Goal: Information Seeking & Learning: Learn about a topic

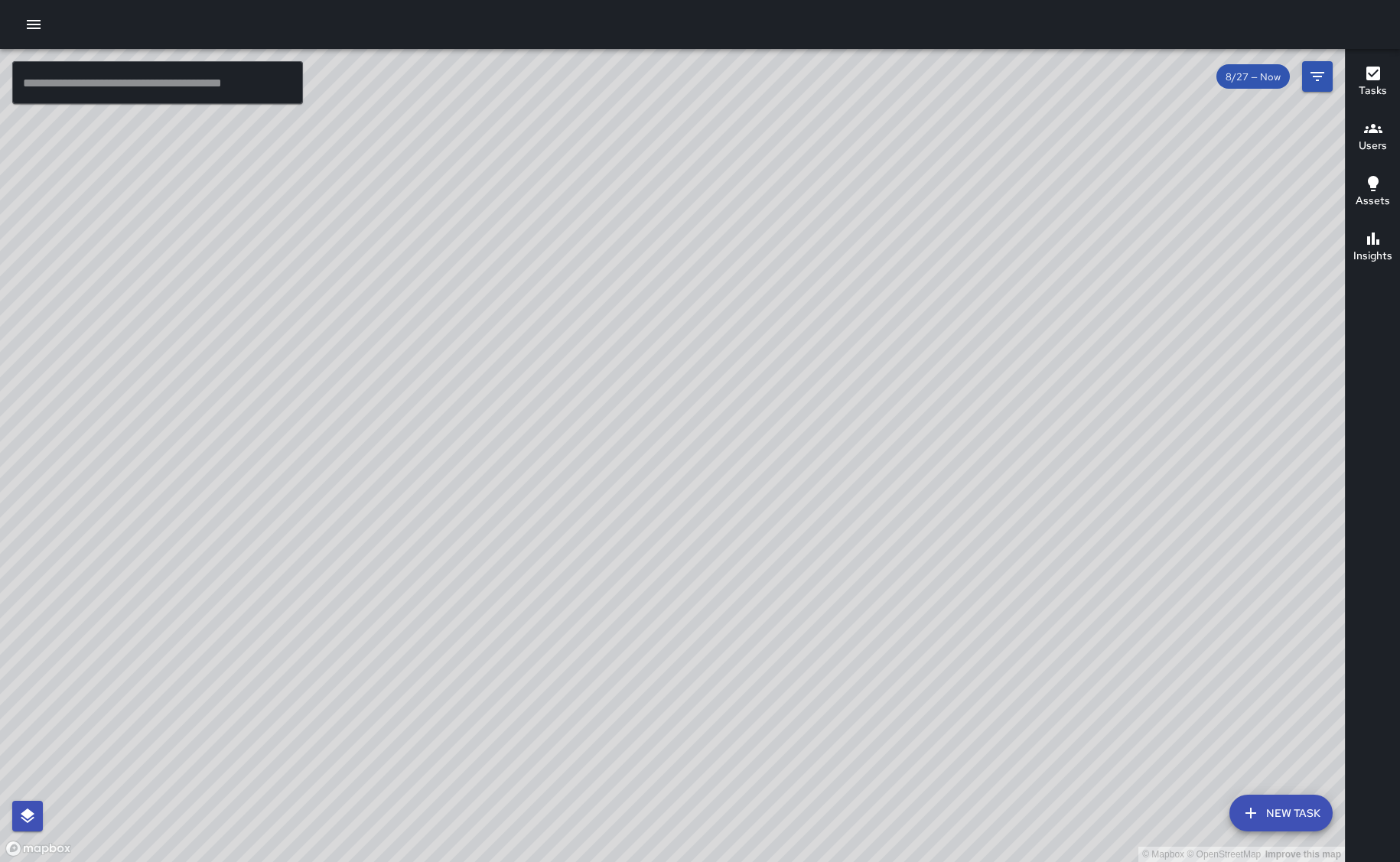
drag, startPoint x: 727, startPoint y: 458, endPoint x: 1142, endPoint y: 380, distance: 422.3
click at [1142, 380] on div "© Mapbox © OpenStreetMap Improve this map" at bounding box center [672, 456] width 1345 height 814
drag, startPoint x: 1030, startPoint y: 182, endPoint x: 921, endPoint y: 323, distance: 178.2
click at [921, 323] on div "© Mapbox © OpenStreetMap Improve this map" at bounding box center [672, 456] width 1345 height 814
drag, startPoint x: 1093, startPoint y: 531, endPoint x: 1134, endPoint y: 276, distance: 258.3
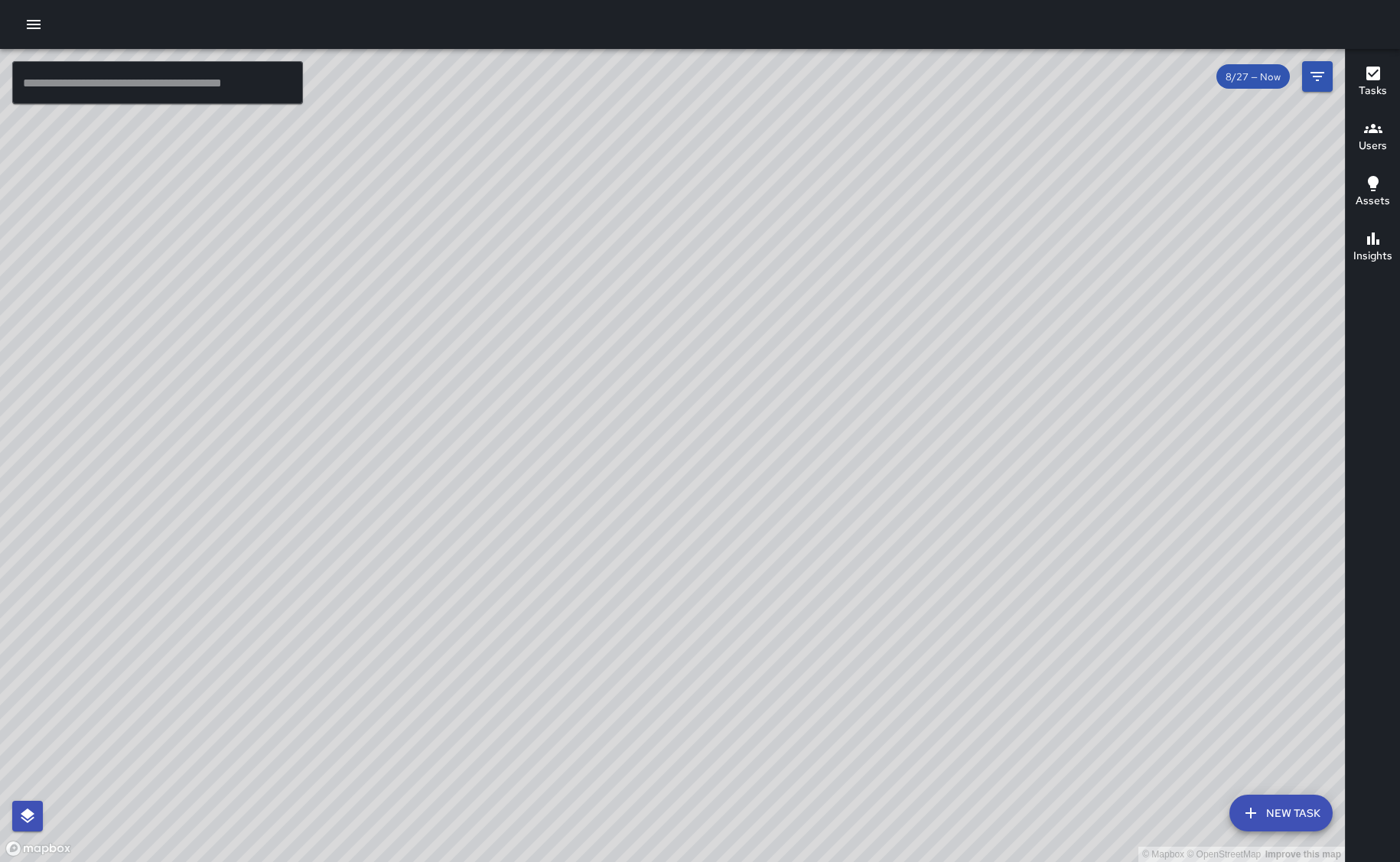
click at [1134, 276] on div "© Mapbox © OpenStreetMap Improve this map" at bounding box center [672, 456] width 1345 height 814
drag, startPoint x: 1177, startPoint y: 473, endPoint x: 1082, endPoint y: 441, distance: 100.2
click at [1082, 441] on div "© Mapbox © OpenStreetMap Improve this map" at bounding box center [672, 456] width 1345 height 814
drag, startPoint x: 1096, startPoint y: 208, endPoint x: 1113, endPoint y: 476, distance: 268.5
click at [1128, 491] on div "© Mapbox © OpenStreetMap Improve this map" at bounding box center [672, 456] width 1345 height 814
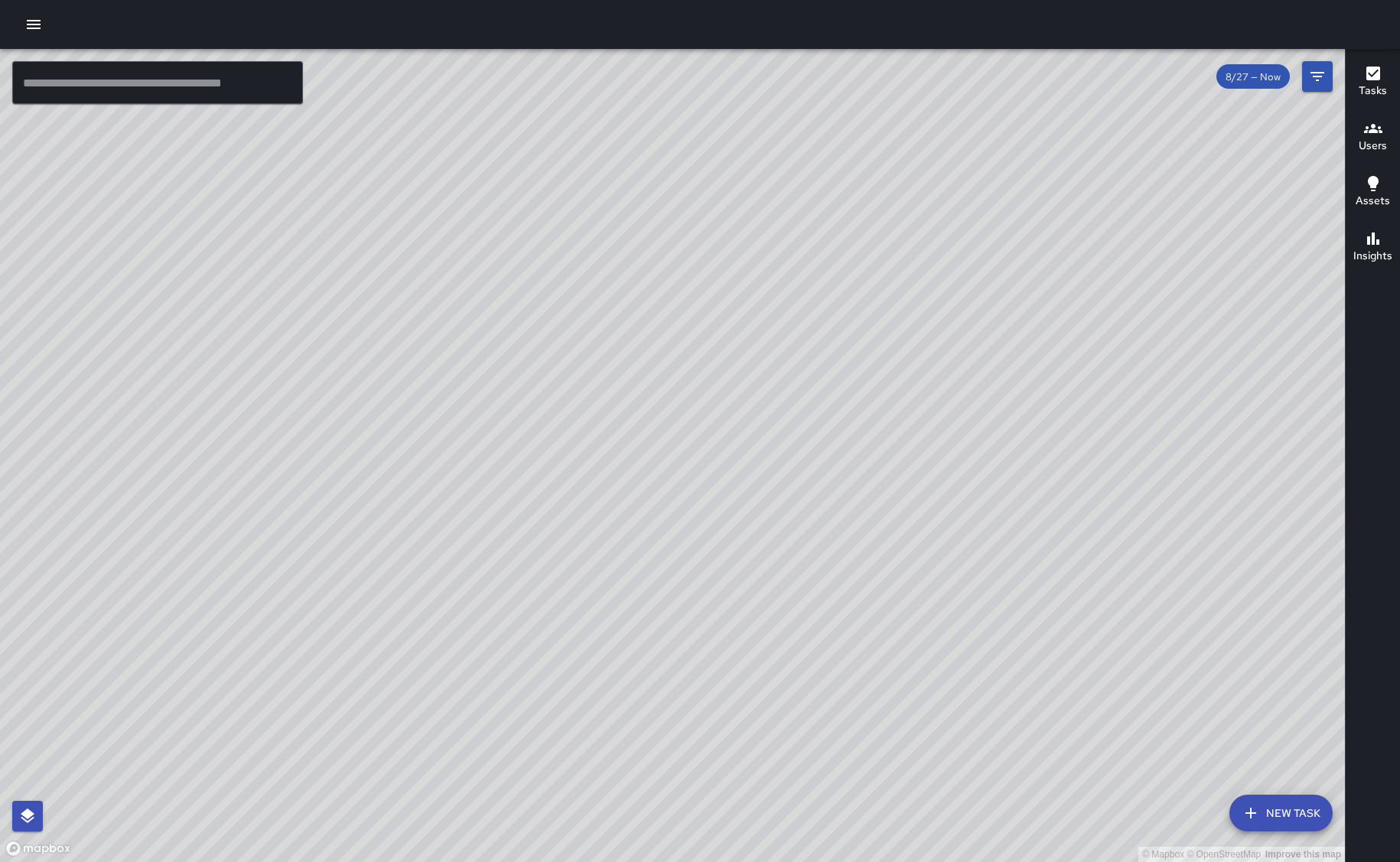
drag, startPoint x: 1018, startPoint y: 356, endPoint x: 1230, endPoint y: 584, distance: 311.3
click at [1243, 595] on div "© Mapbox © OpenStreetMap Improve this map" at bounding box center [672, 456] width 1345 height 814
drag, startPoint x: 992, startPoint y: 447, endPoint x: 850, endPoint y: 151, distance: 328.3
click at [850, 151] on div "© Mapbox © OpenStreetMap Improve this map" at bounding box center [672, 456] width 1345 height 814
drag, startPoint x: 1048, startPoint y: 351, endPoint x: 919, endPoint y: 513, distance: 207.1
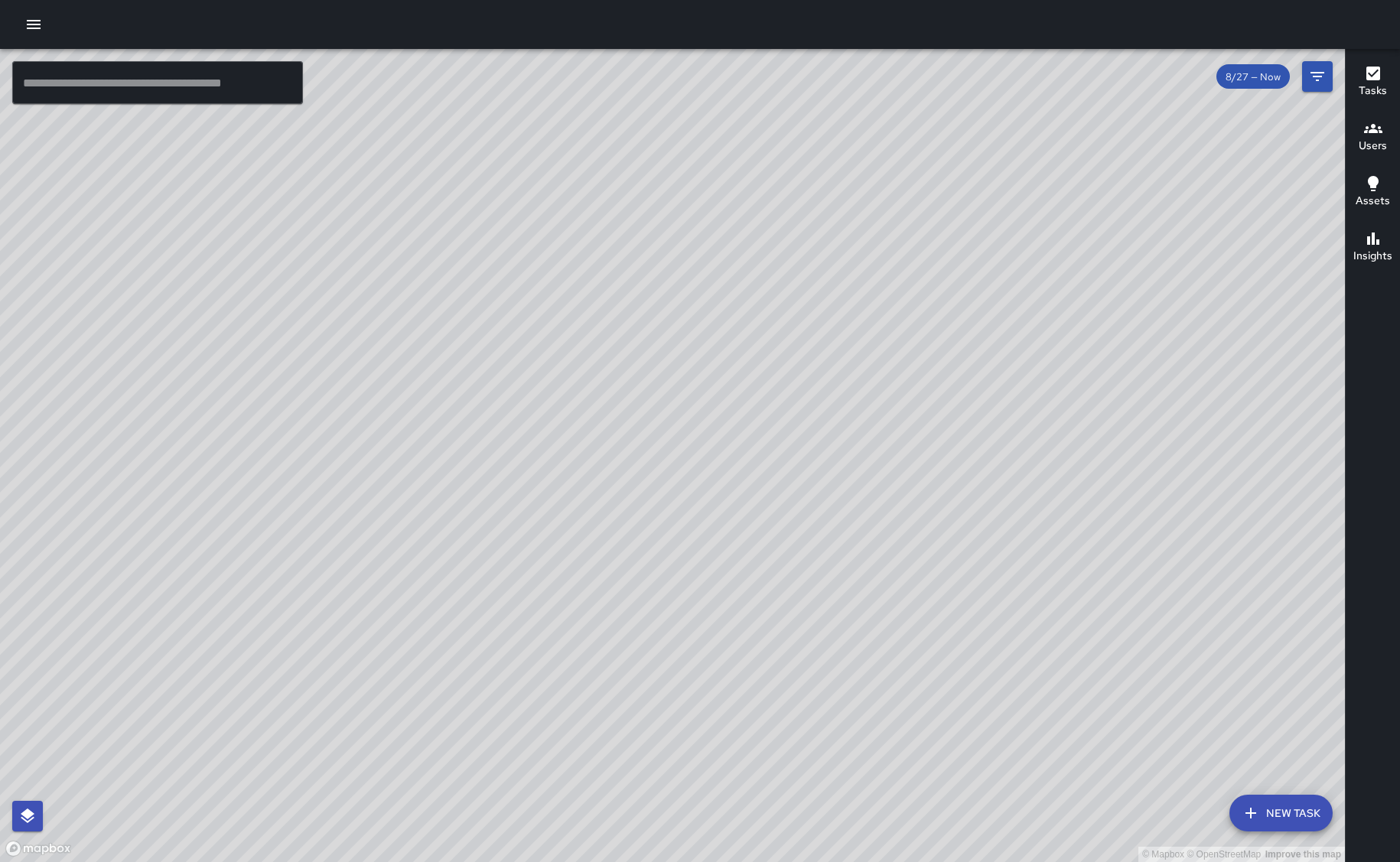
click at [920, 515] on div "© Mapbox © OpenStreetMap Improve this map" at bounding box center [672, 456] width 1345 height 814
drag, startPoint x: 752, startPoint y: 291, endPoint x: 896, endPoint y: 348, distance: 154.9
click at [896, 348] on div "© Mapbox © OpenStreetMap Improve this map" at bounding box center [672, 456] width 1345 height 814
click at [1314, 74] on icon "Filters" at bounding box center [1317, 76] width 18 height 18
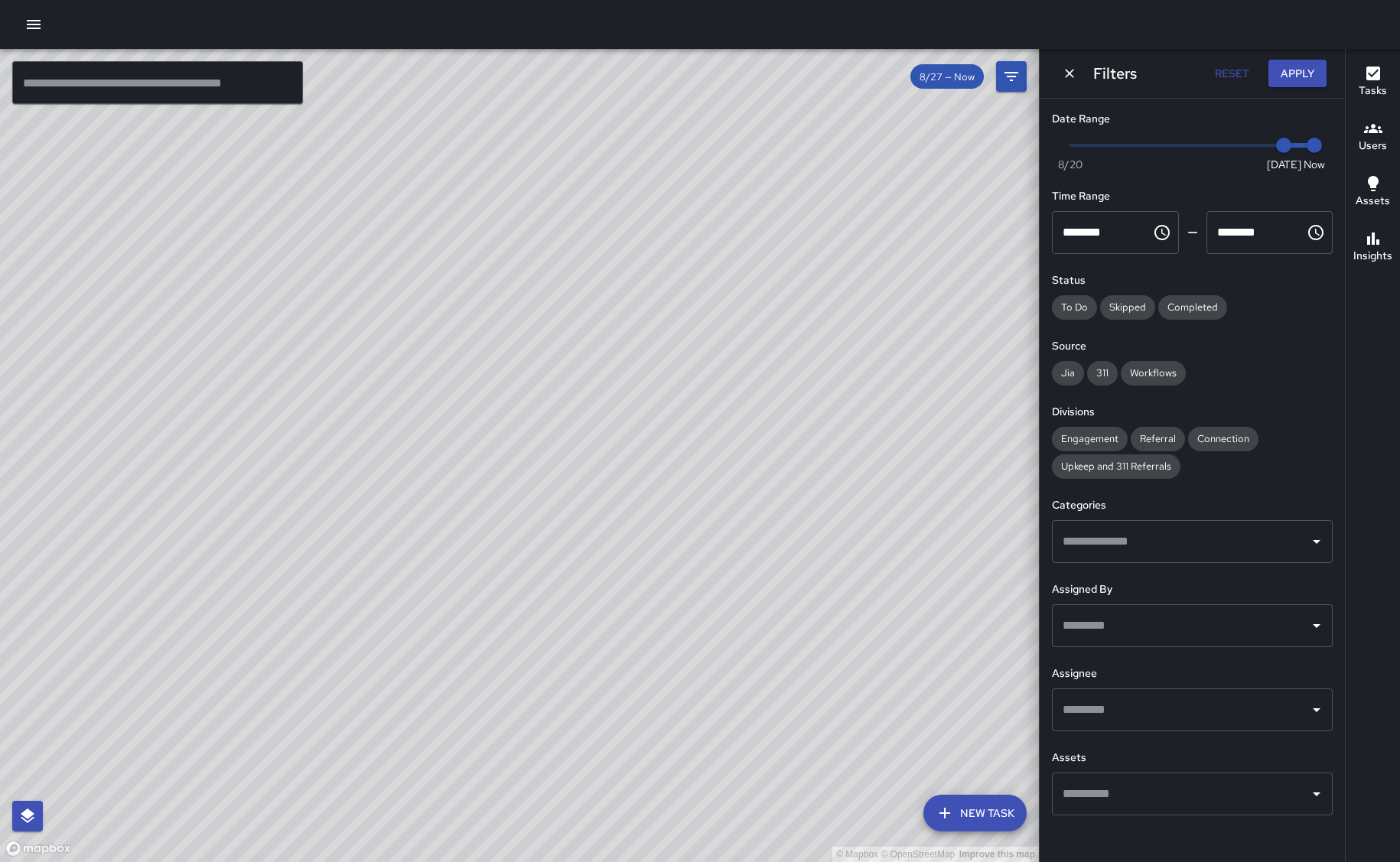
click at [1379, 138] on h6 "Users" at bounding box center [1372, 145] width 29 height 16
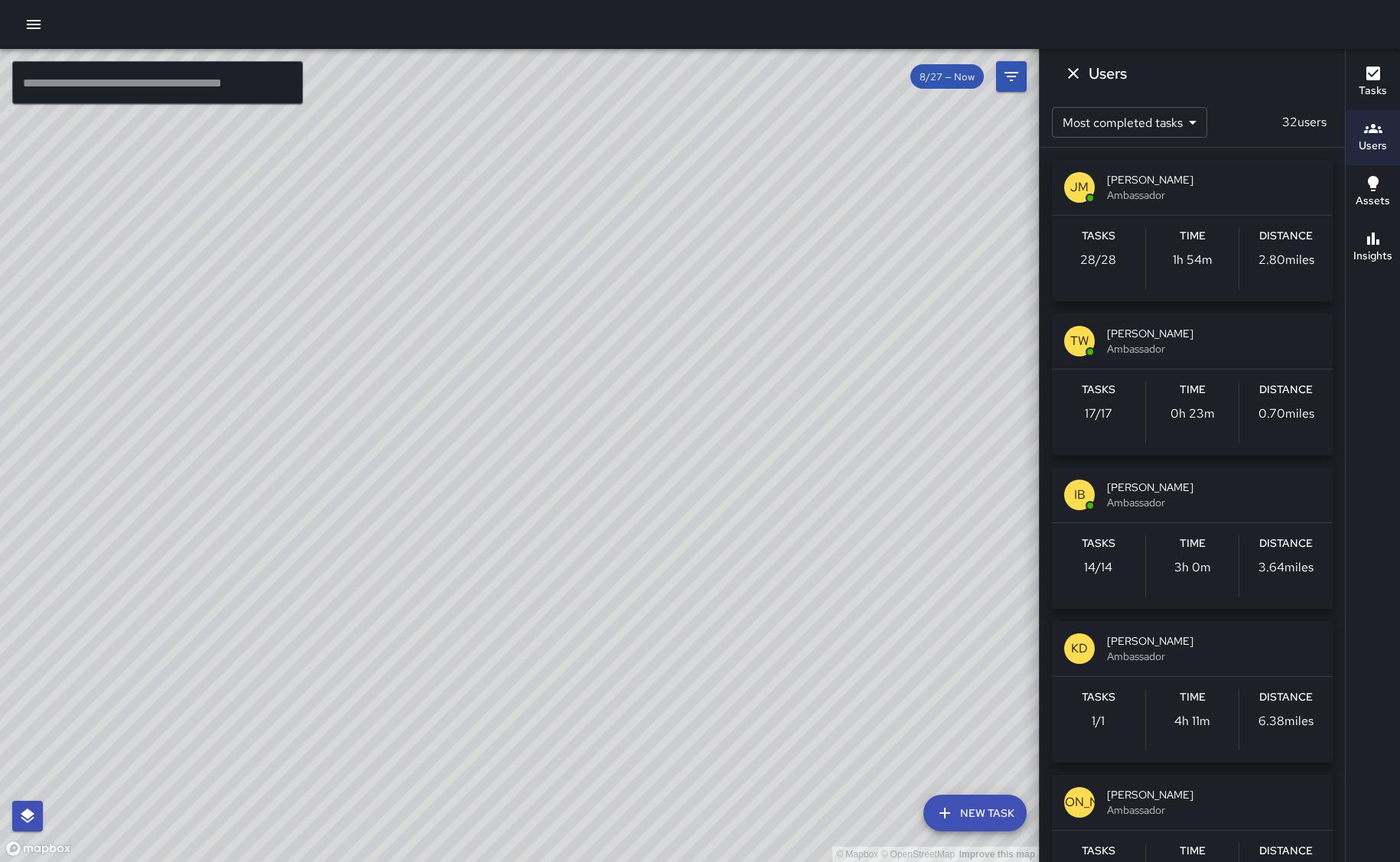
drag, startPoint x: 621, startPoint y: 275, endPoint x: 748, endPoint y: 212, distance: 141.8
click at [748, 212] on div "© Mapbox © OpenStreetMap Improve this map" at bounding box center [519, 456] width 1039 height 814
drag, startPoint x: 953, startPoint y: 567, endPoint x: 754, endPoint y: 292, distance: 339.4
click at [754, 292] on div "© Mapbox © OpenStreetMap Improve this map" at bounding box center [519, 456] width 1039 height 814
drag, startPoint x: 288, startPoint y: 331, endPoint x: 142, endPoint y: 459, distance: 194.2
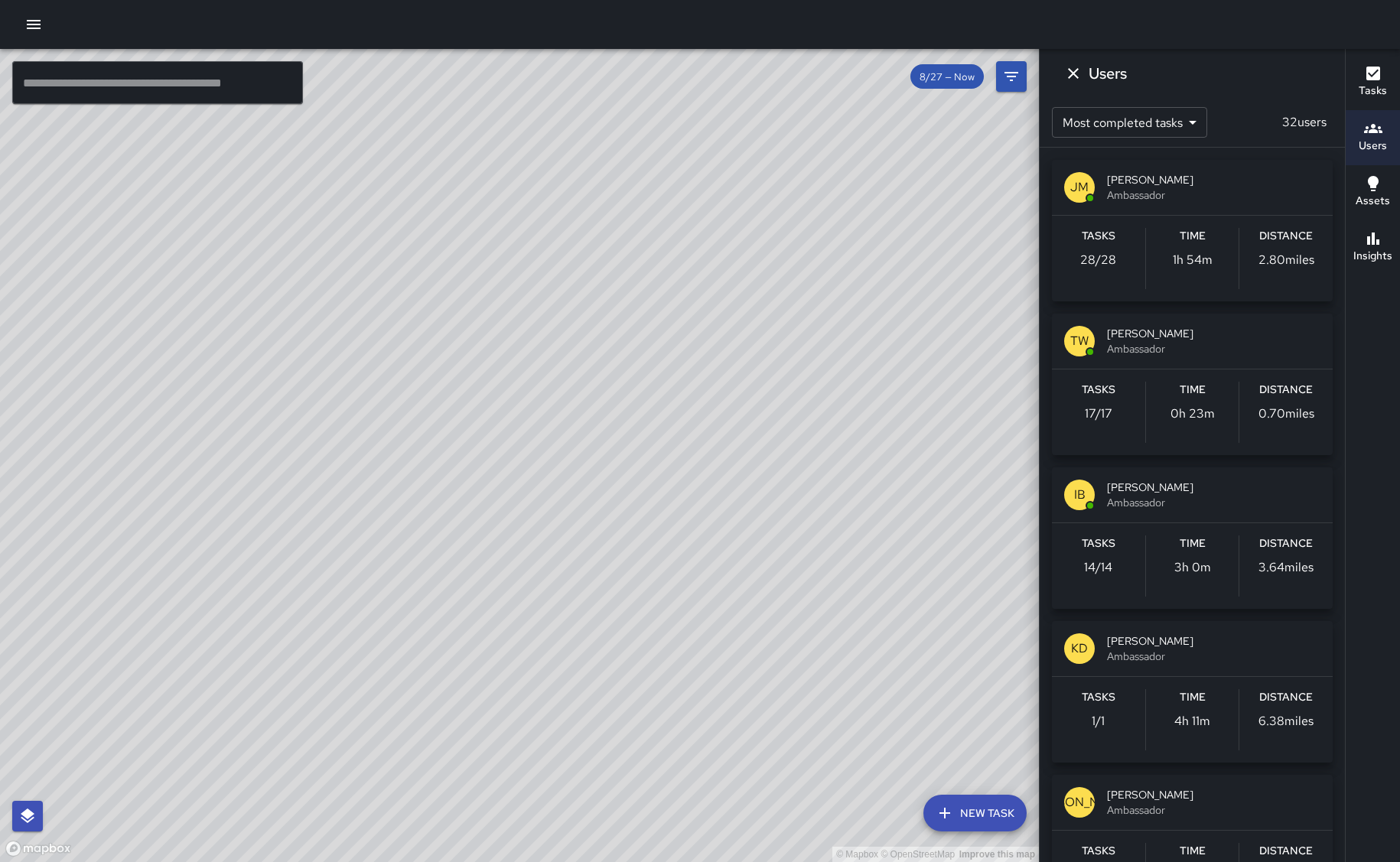
click at [142, 459] on div "© Mapbox © OpenStreetMap Improve this map" at bounding box center [519, 456] width 1039 height 814
drag, startPoint x: 826, startPoint y: 381, endPoint x: 637, endPoint y: 245, distance: 232.8
click at [709, 104] on div "© Mapbox © OpenStreetMap Improve this map" at bounding box center [519, 456] width 1039 height 814
drag, startPoint x: 330, startPoint y: 548, endPoint x: 413, endPoint y: 419, distance: 153.4
click at [413, 419] on div "© Mapbox © OpenStreetMap Improve this map" at bounding box center [519, 456] width 1039 height 814
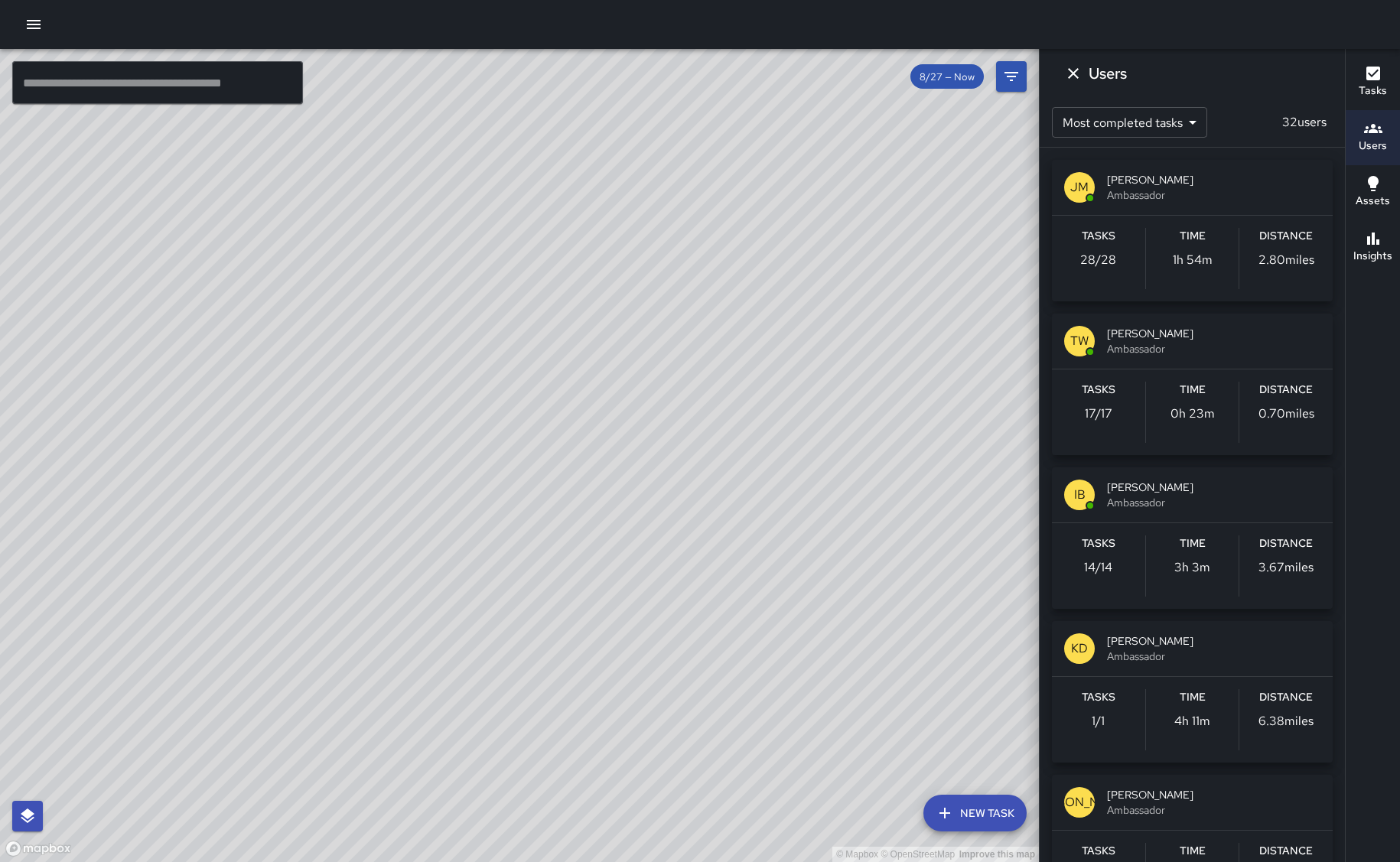
drag, startPoint x: 881, startPoint y: 196, endPoint x: 928, endPoint y: 589, distance: 395.8
click at [928, 589] on div "© Mapbox © OpenStreetMap Improve this map" at bounding box center [519, 456] width 1039 height 814
drag, startPoint x: 902, startPoint y: 304, endPoint x: 862, endPoint y: 254, distance: 64.0
click at [862, 254] on div "© Mapbox © OpenStreetMap Improve this map" at bounding box center [519, 456] width 1039 height 814
click at [1072, 71] on icon "Dismiss" at bounding box center [1073, 74] width 10 height 10
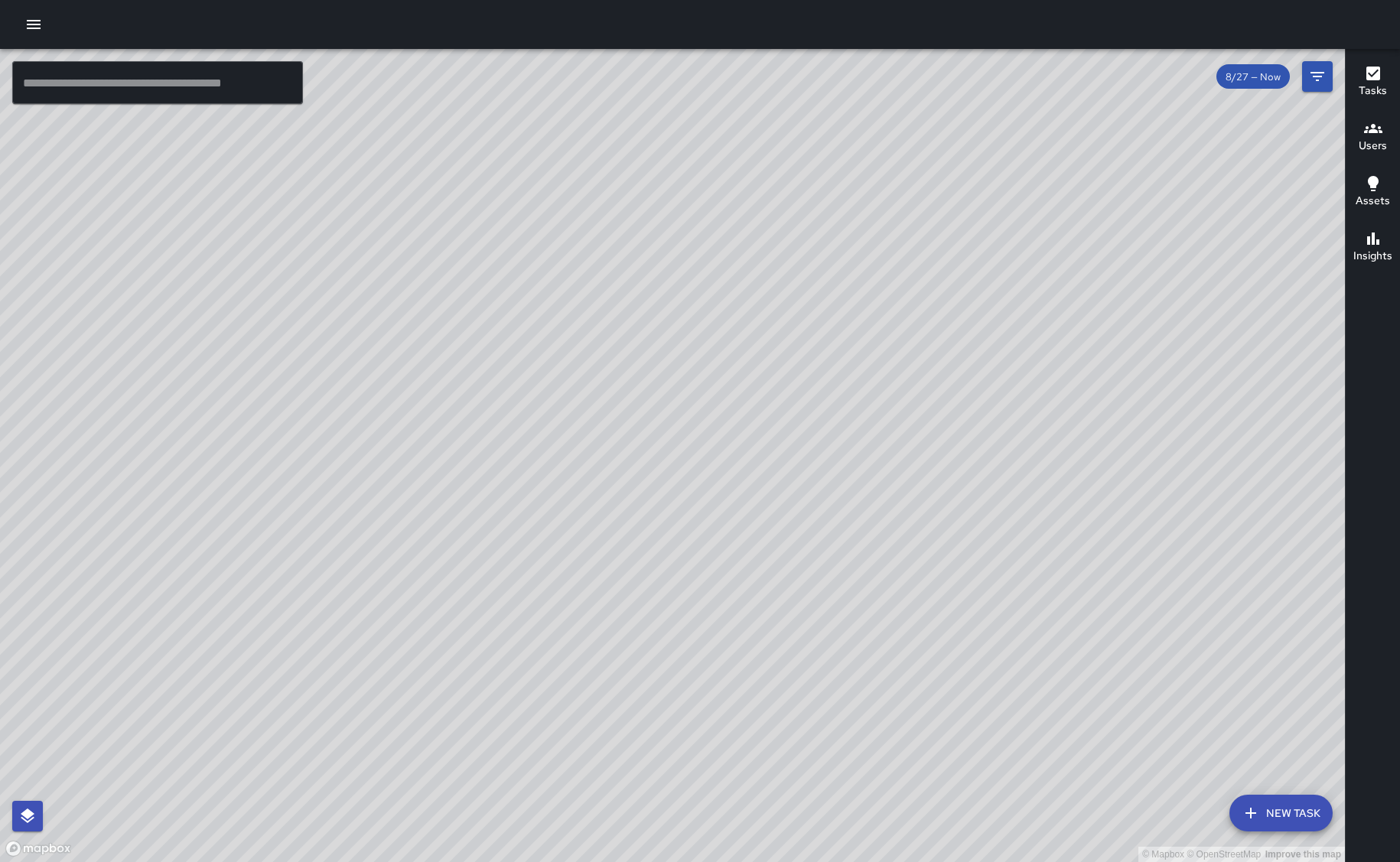
drag, startPoint x: 919, startPoint y: 190, endPoint x: 1190, endPoint y: 122, distance: 279.4
click at [1190, 122] on div "© Mapbox © OpenStreetMap Improve this map" at bounding box center [672, 456] width 1345 height 814
drag, startPoint x: 857, startPoint y: 492, endPoint x: 928, endPoint y: 351, distance: 157.9
click at [928, 351] on div "© Mapbox © OpenStreetMap Improve this map" at bounding box center [672, 456] width 1345 height 814
drag, startPoint x: 1139, startPoint y: 557, endPoint x: 1108, endPoint y: 655, distance: 102.8
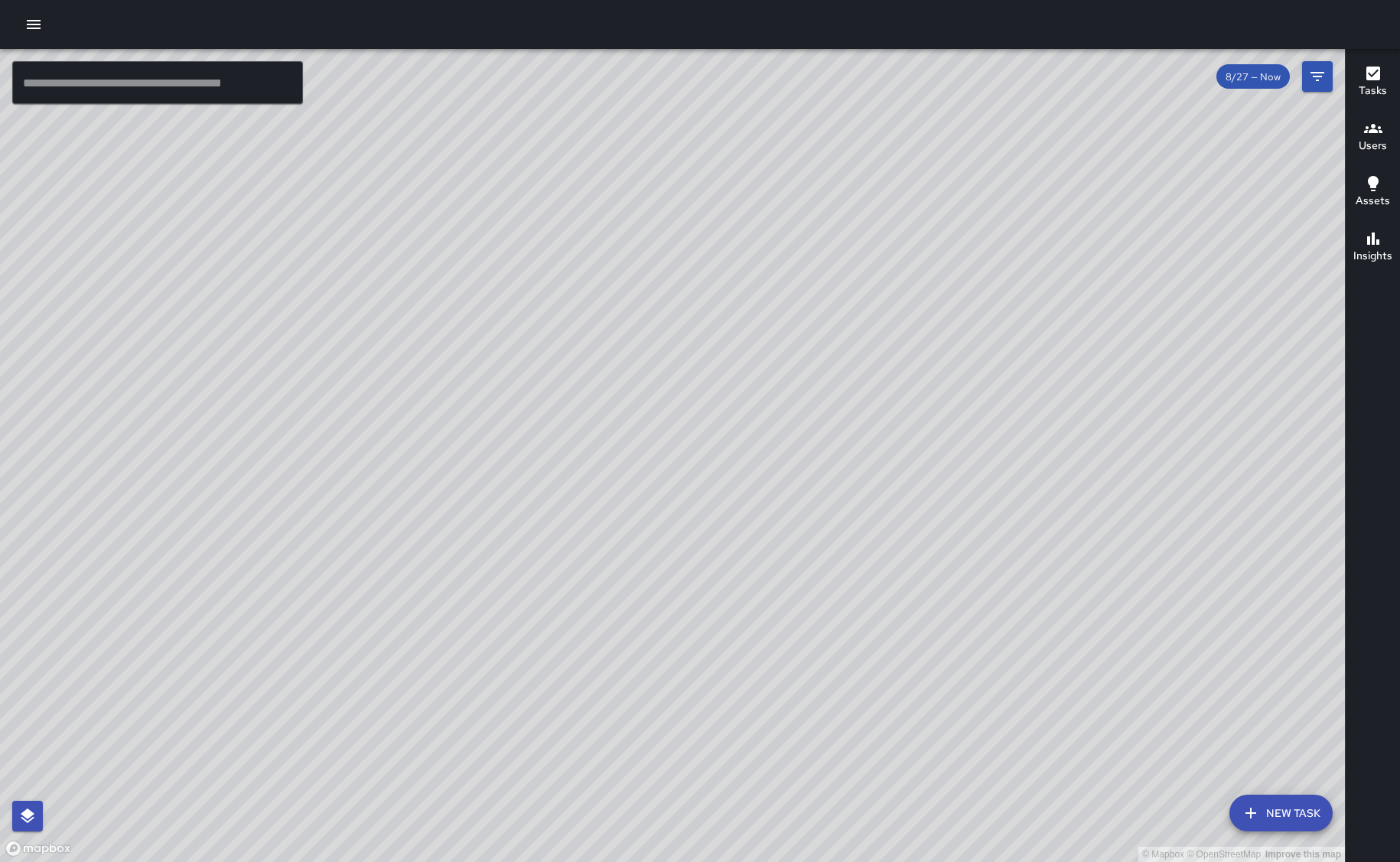
click at [1111, 655] on div "© Mapbox © OpenStreetMap Improve this map" at bounding box center [672, 456] width 1345 height 814
click at [1061, 20] on div at bounding box center [700, 24] width 1400 height 49
click at [1320, 73] on icon "Filters" at bounding box center [1318, 76] width 14 height 10
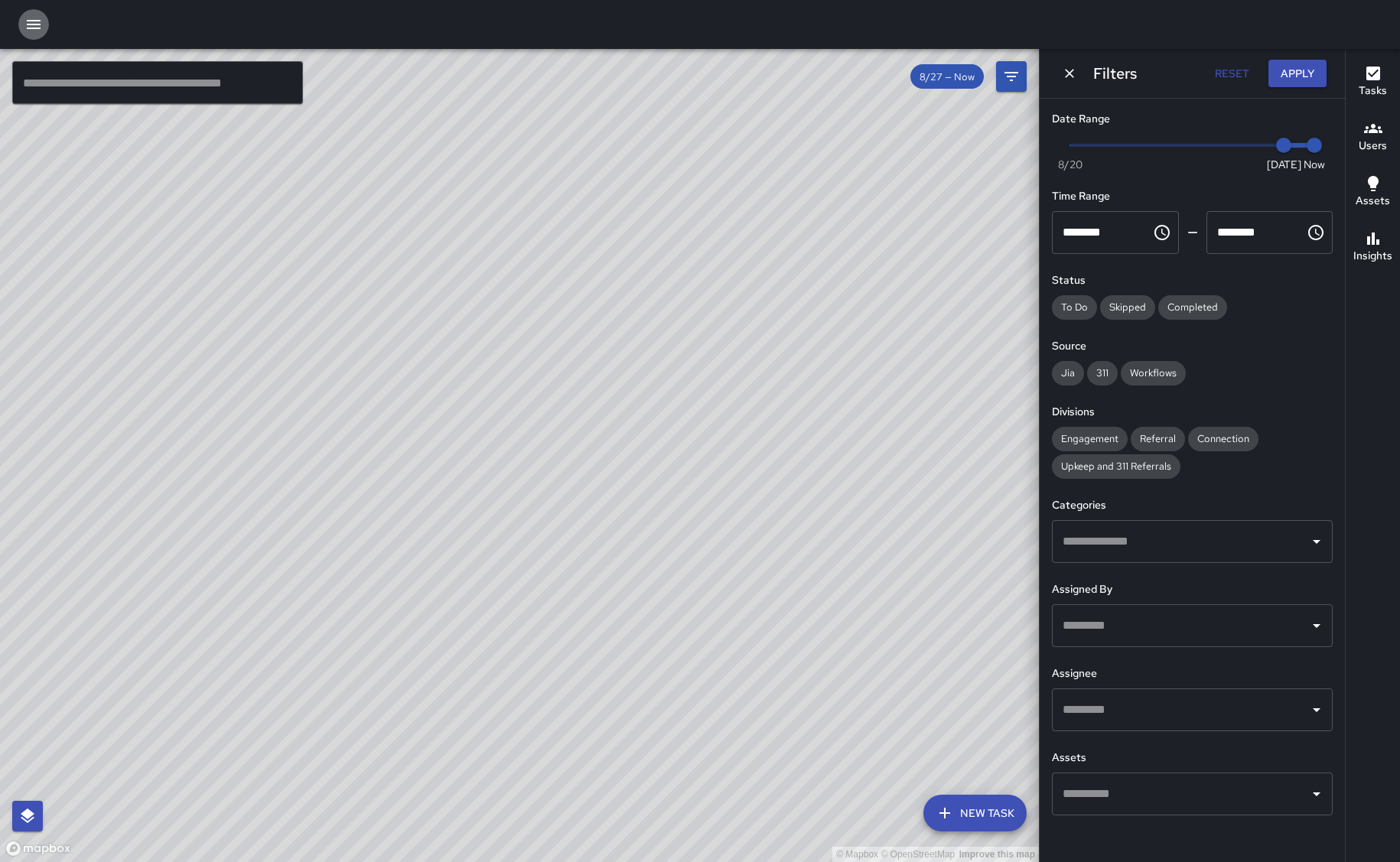
click at [38, 24] on icon "button" at bounding box center [34, 24] width 14 height 10
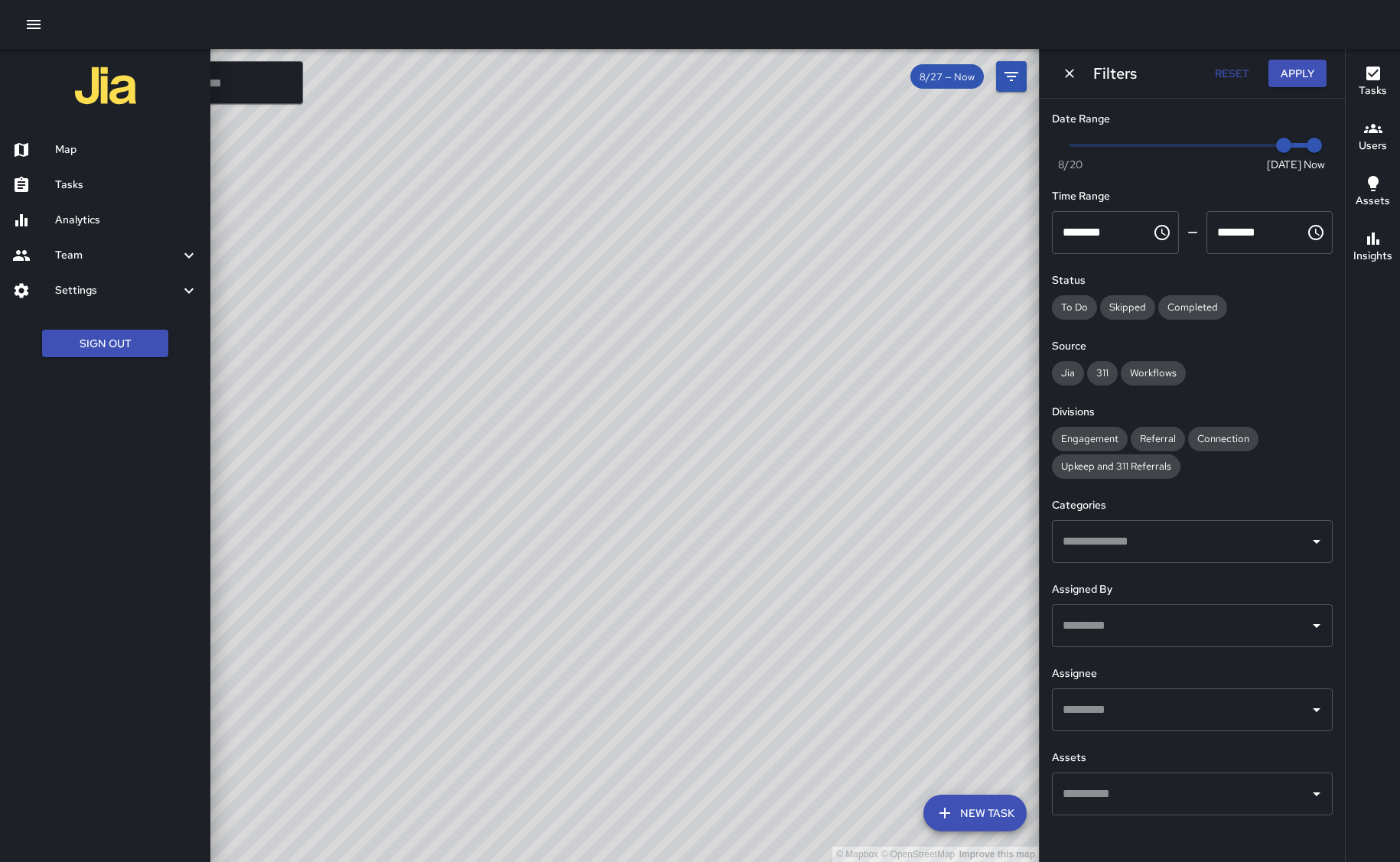
click at [74, 178] on h6 "Tasks" at bounding box center [126, 184] width 143 height 16
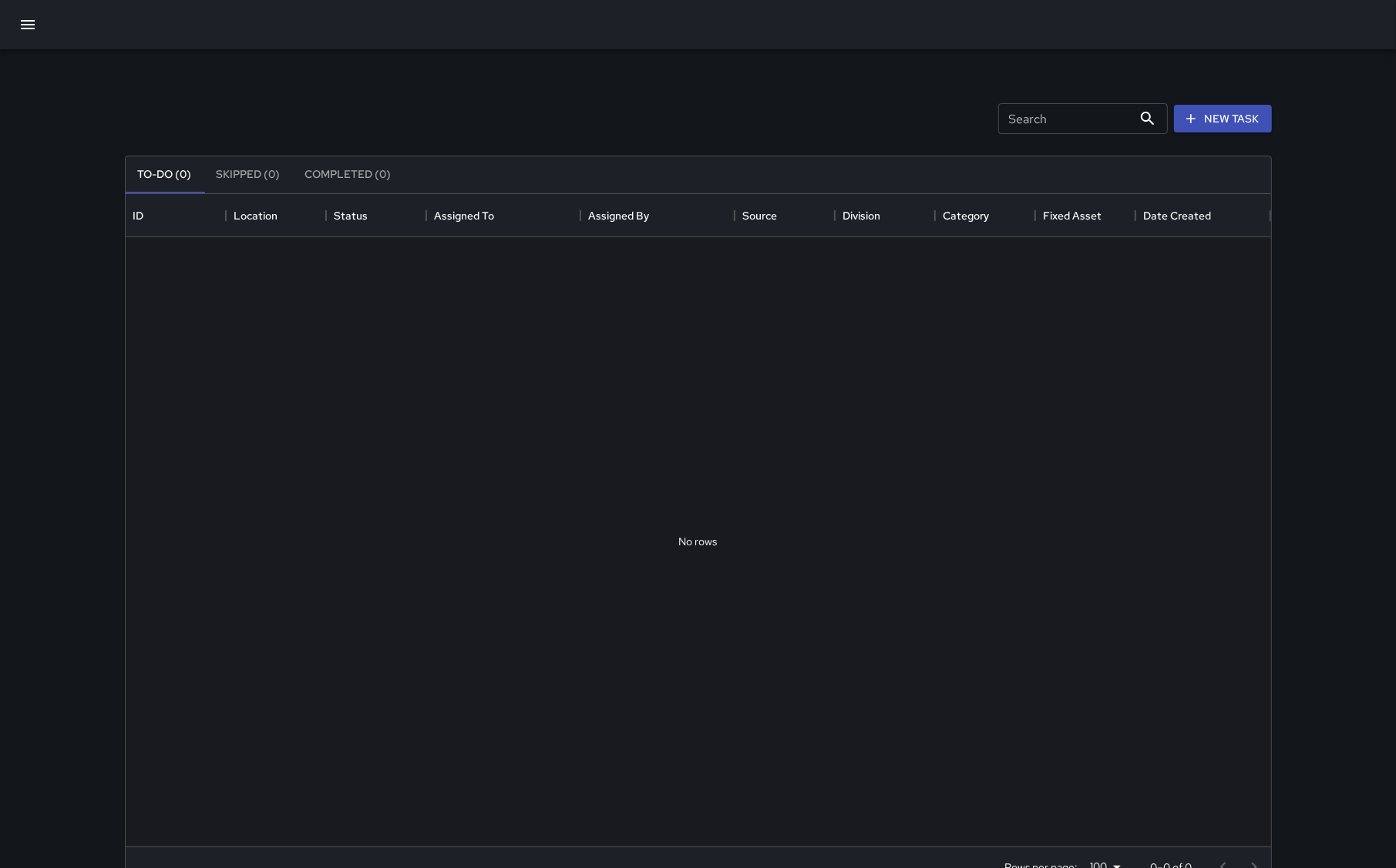
scroll to position [638, 1131]
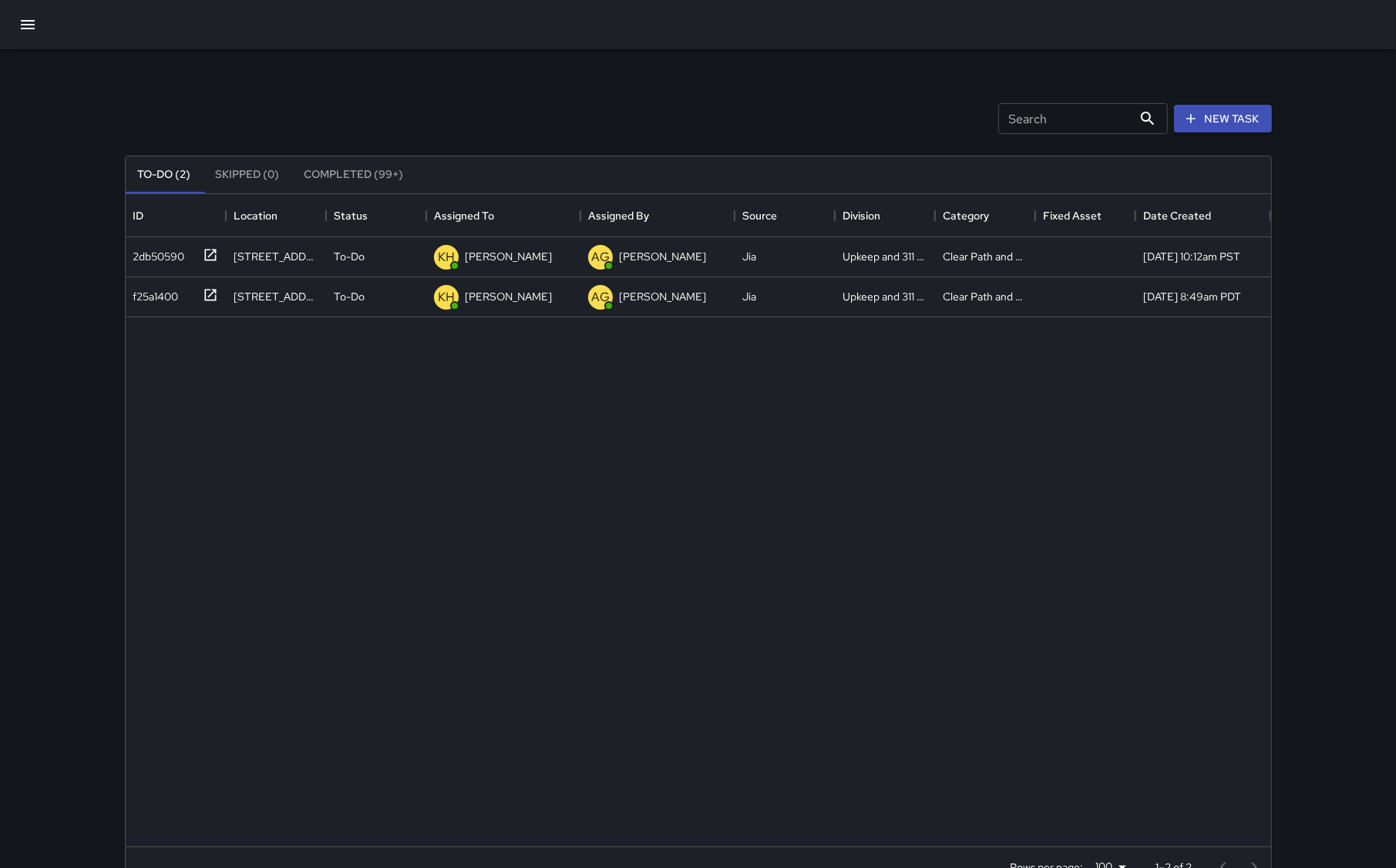
click at [25, 16] on icon "button" at bounding box center [27, 24] width 18 height 18
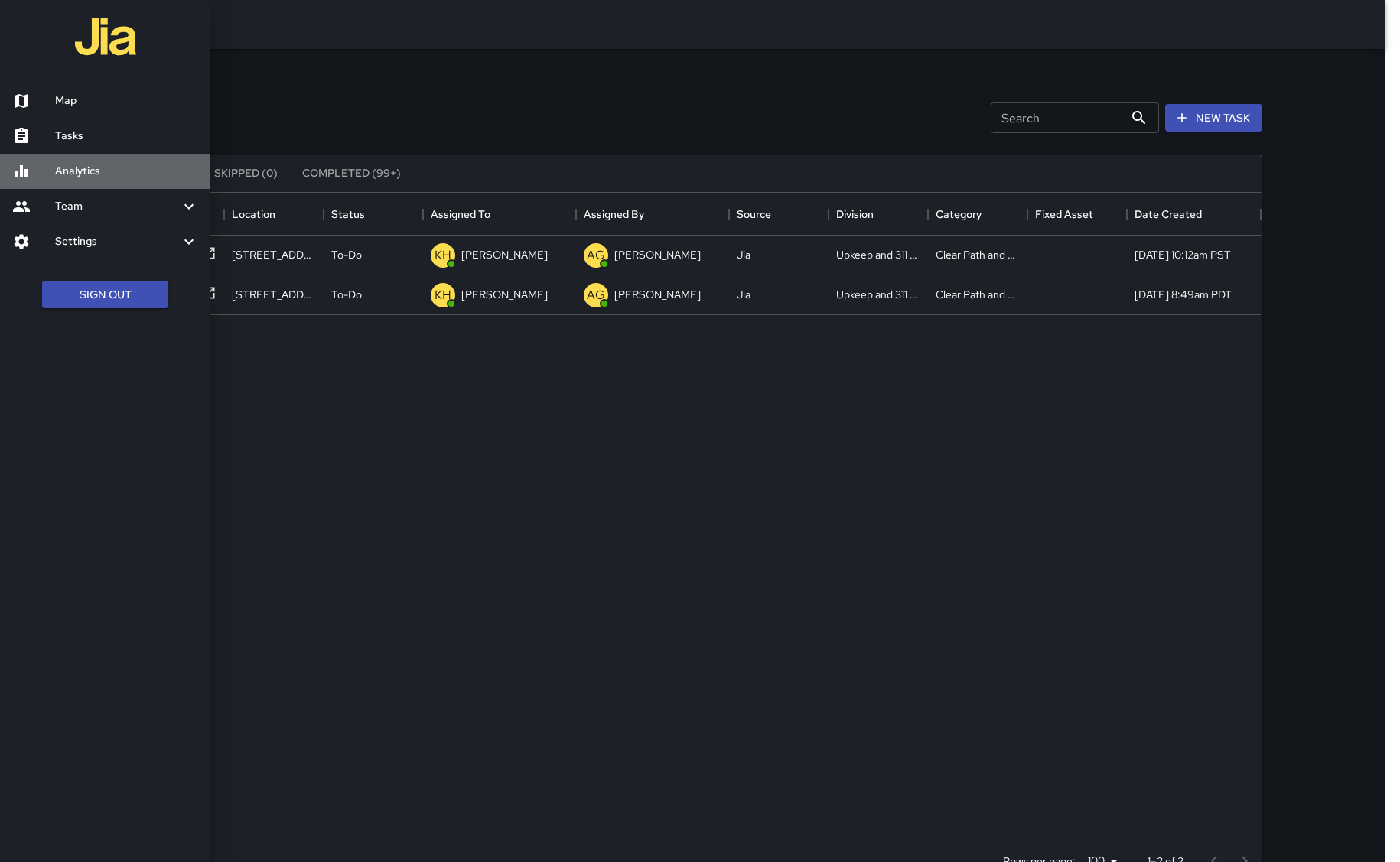
click at [76, 170] on h6 "Analytics" at bounding box center [126, 170] width 143 height 16
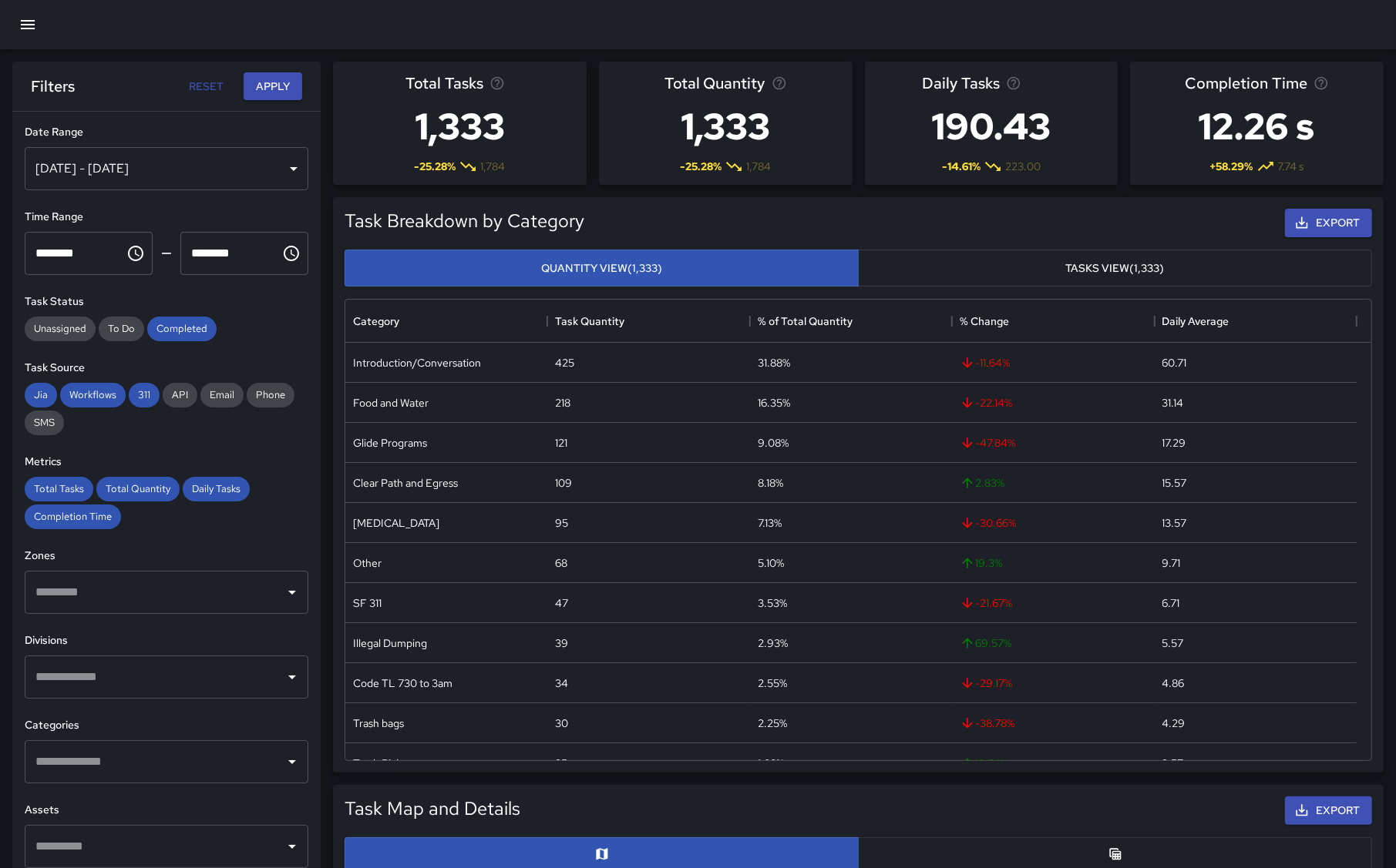
scroll to position [445, 1011]
click at [279, 163] on div "[DATE] - [DATE]" at bounding box center [166, 169] width 283 height 44
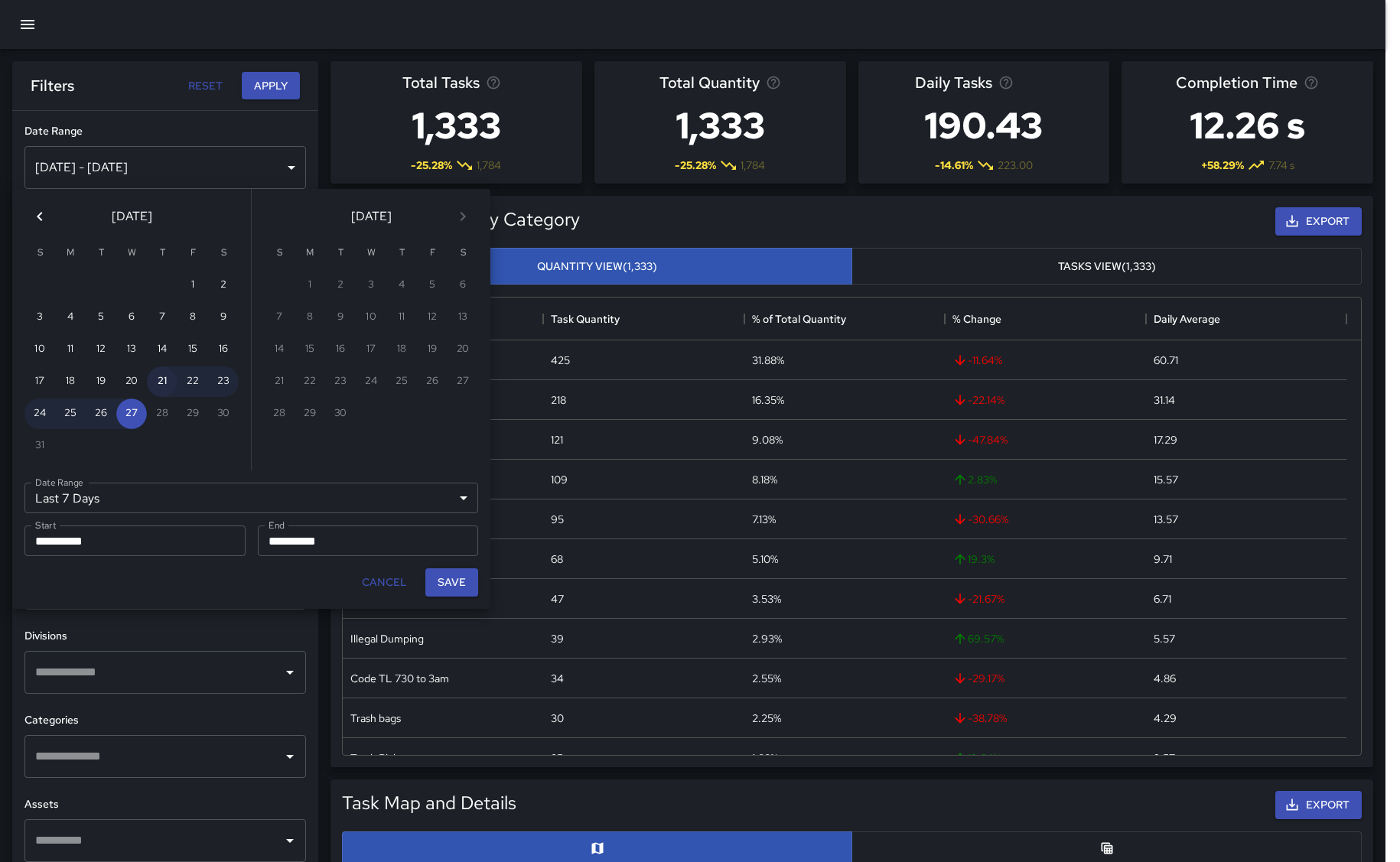
click at [162, 380] on button "21" at bounding box center [162, 382] width 30 height 30
type input "******"
click at [319, 537] on input "**********" at bounding box center [363, 540] width 210 height 30
click at [165, 383] on button "21" at bounding box center [162, 382] width 30 height 30
type input "**********"
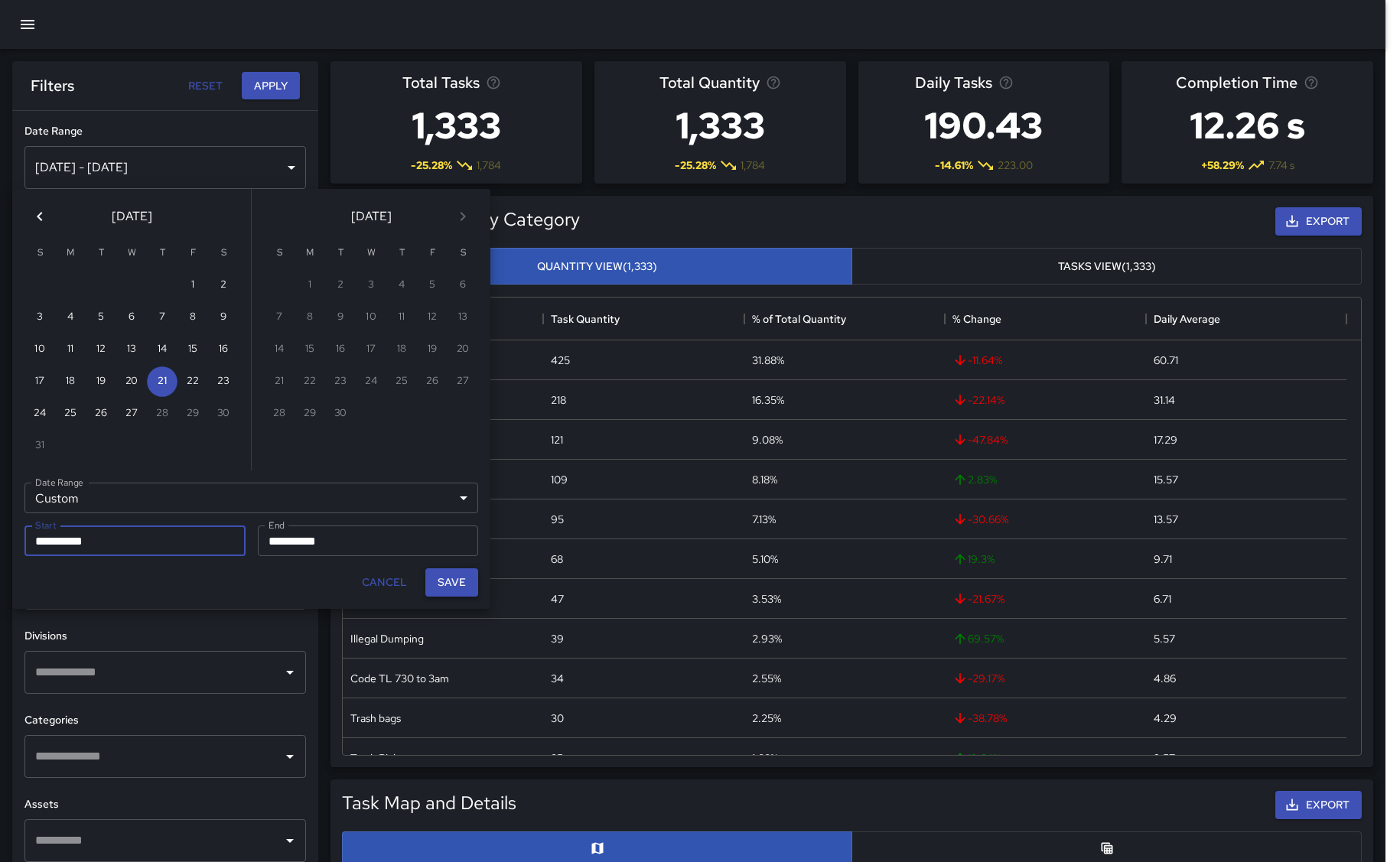
click at [449, 571] on button "Save" at bounding box center [452, 582] width 53 height 29
type input "**********"
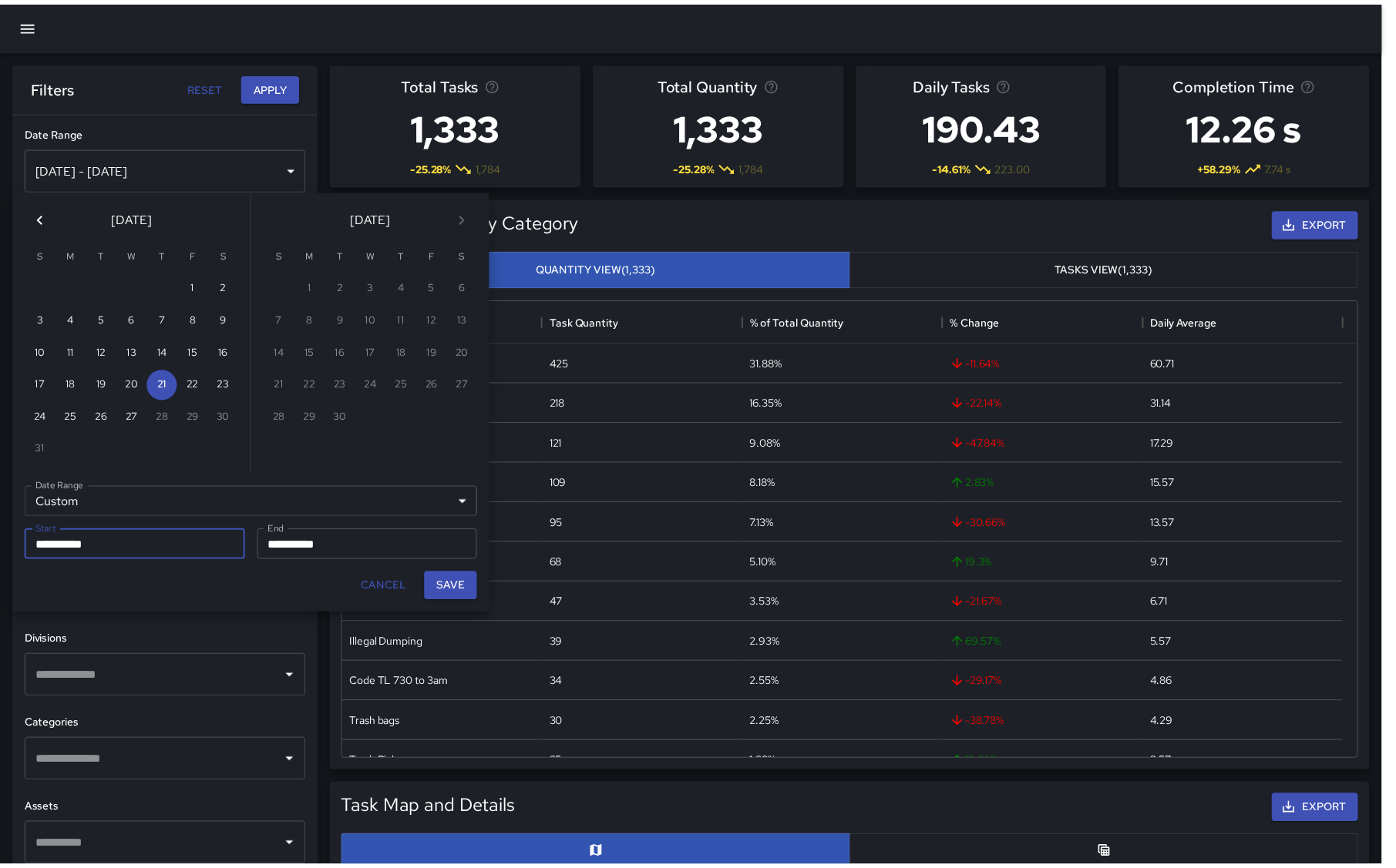
scroll to position [16, 16]
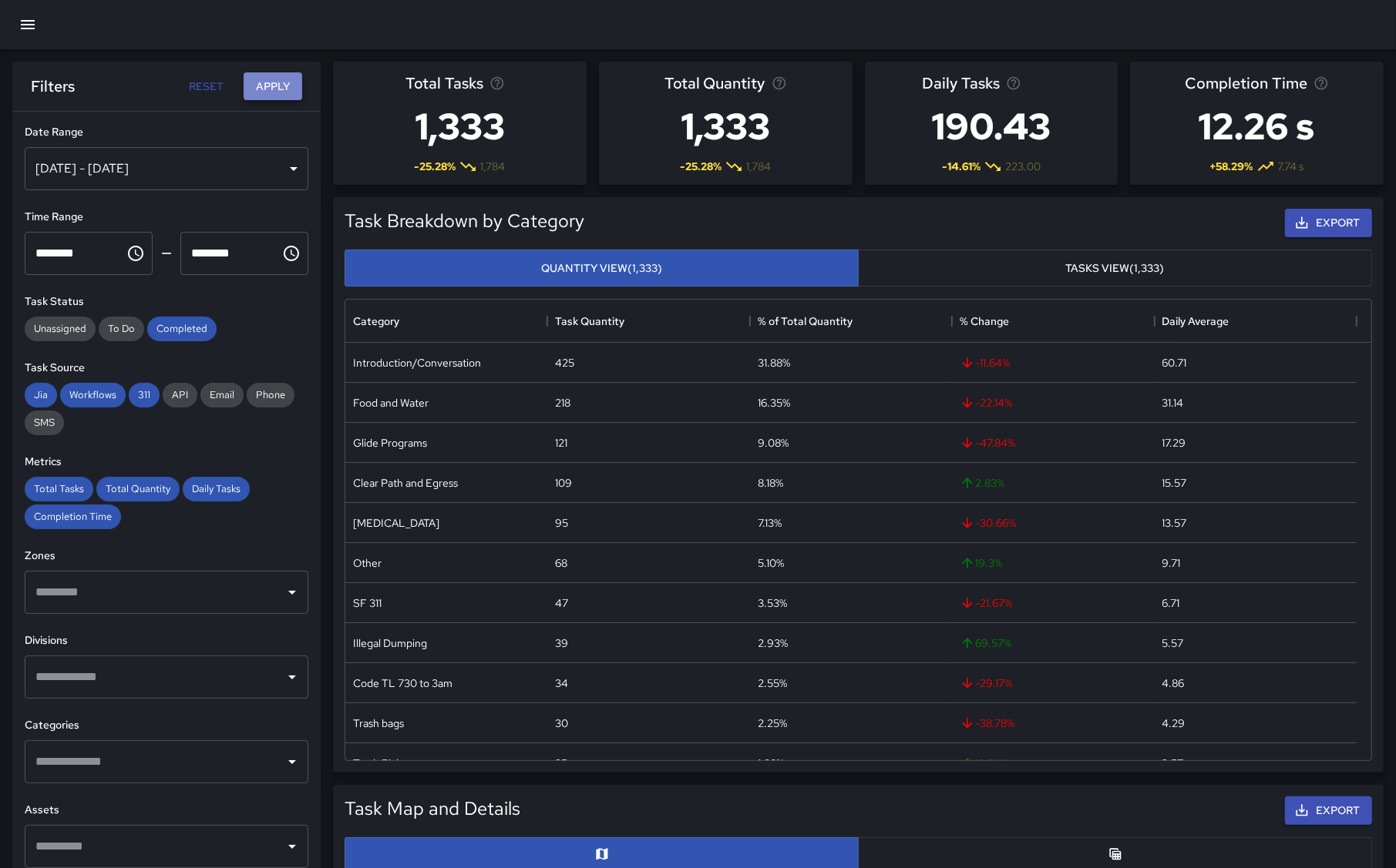
click at [266, 81] on button "Apply" at bounding box center [272, 86] width 58 height 29
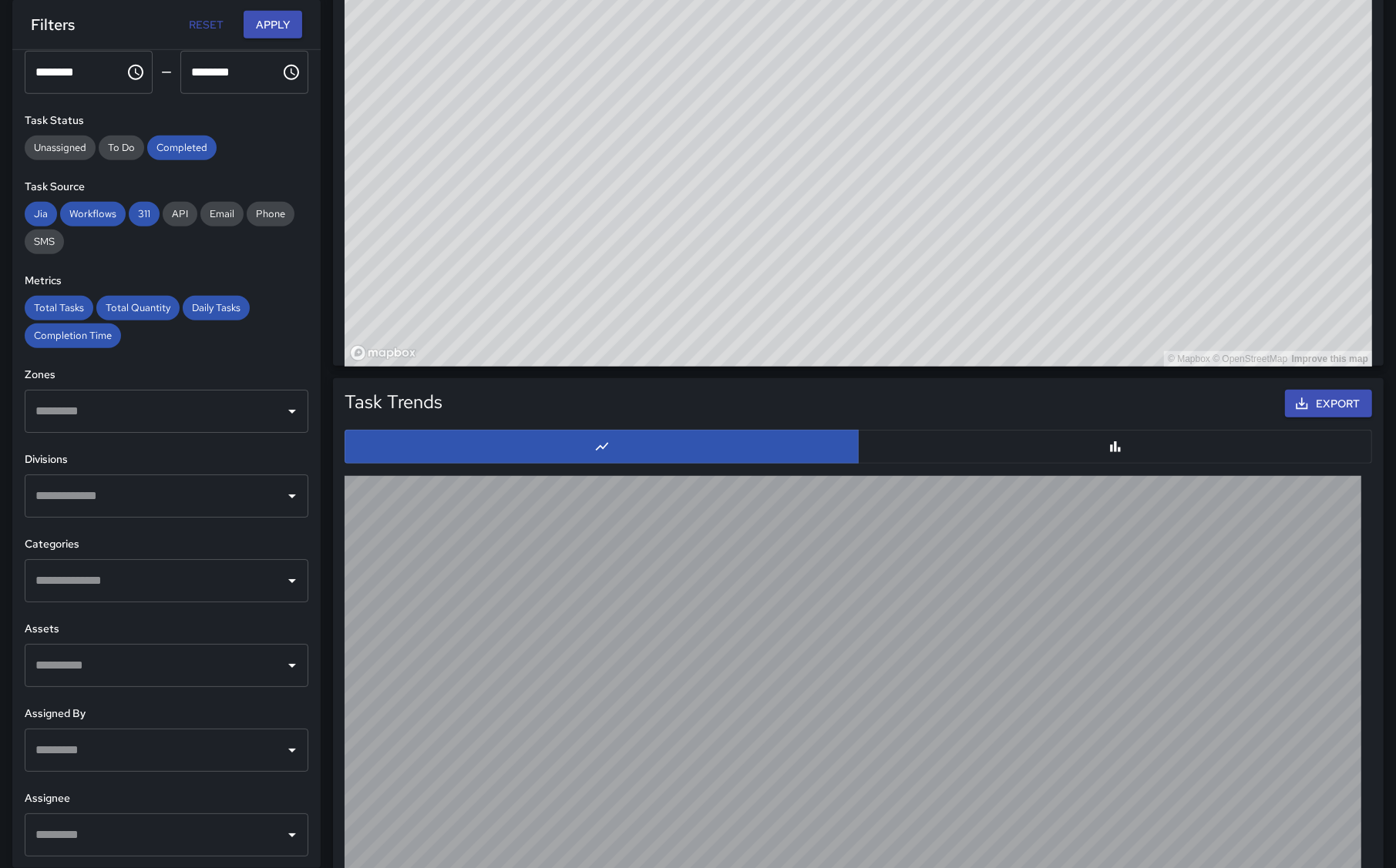
scroll to position [1273, 0]
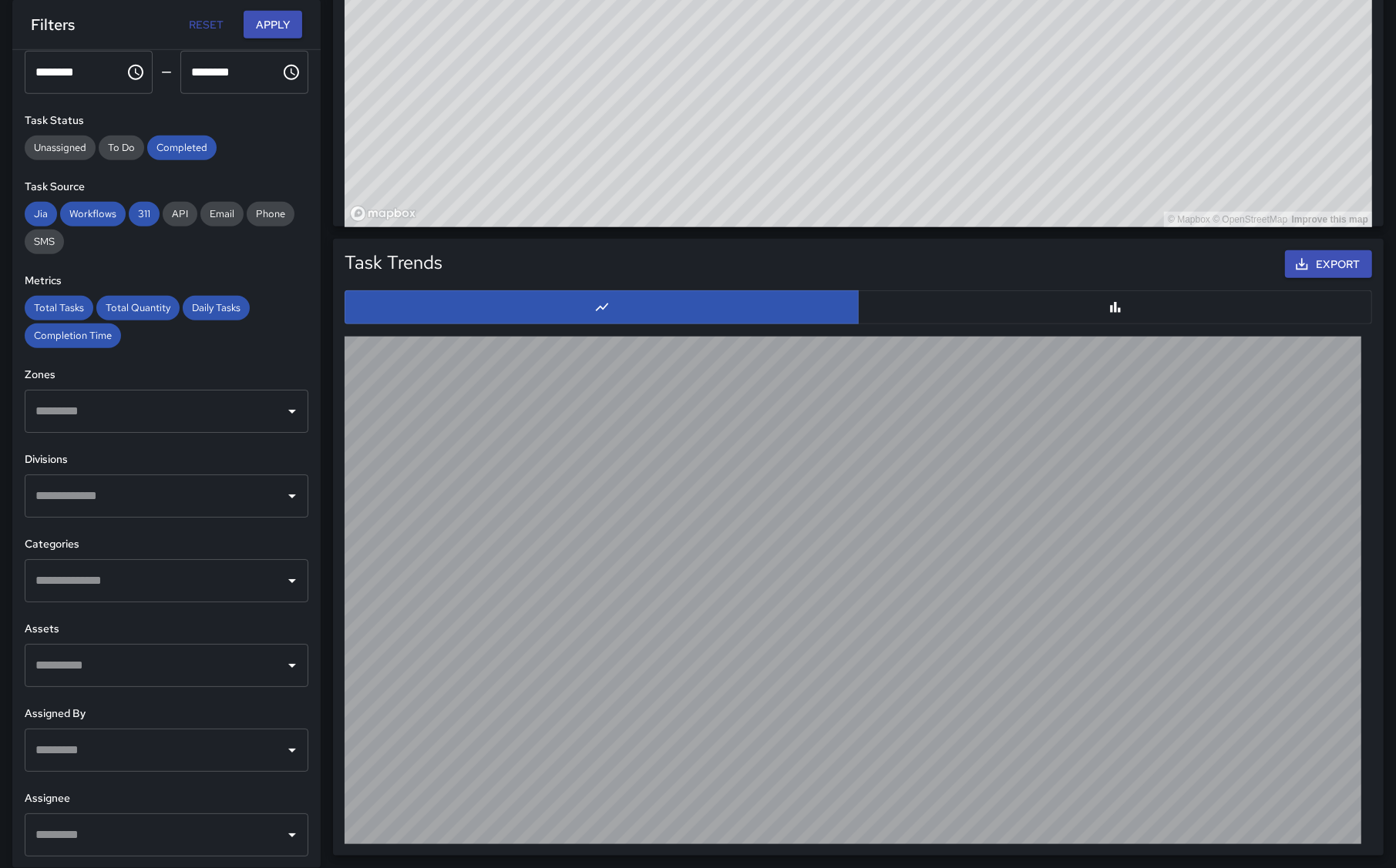
click at [1159, 302] on button "button" at bounding box center [1115, 307] width 514 height 34
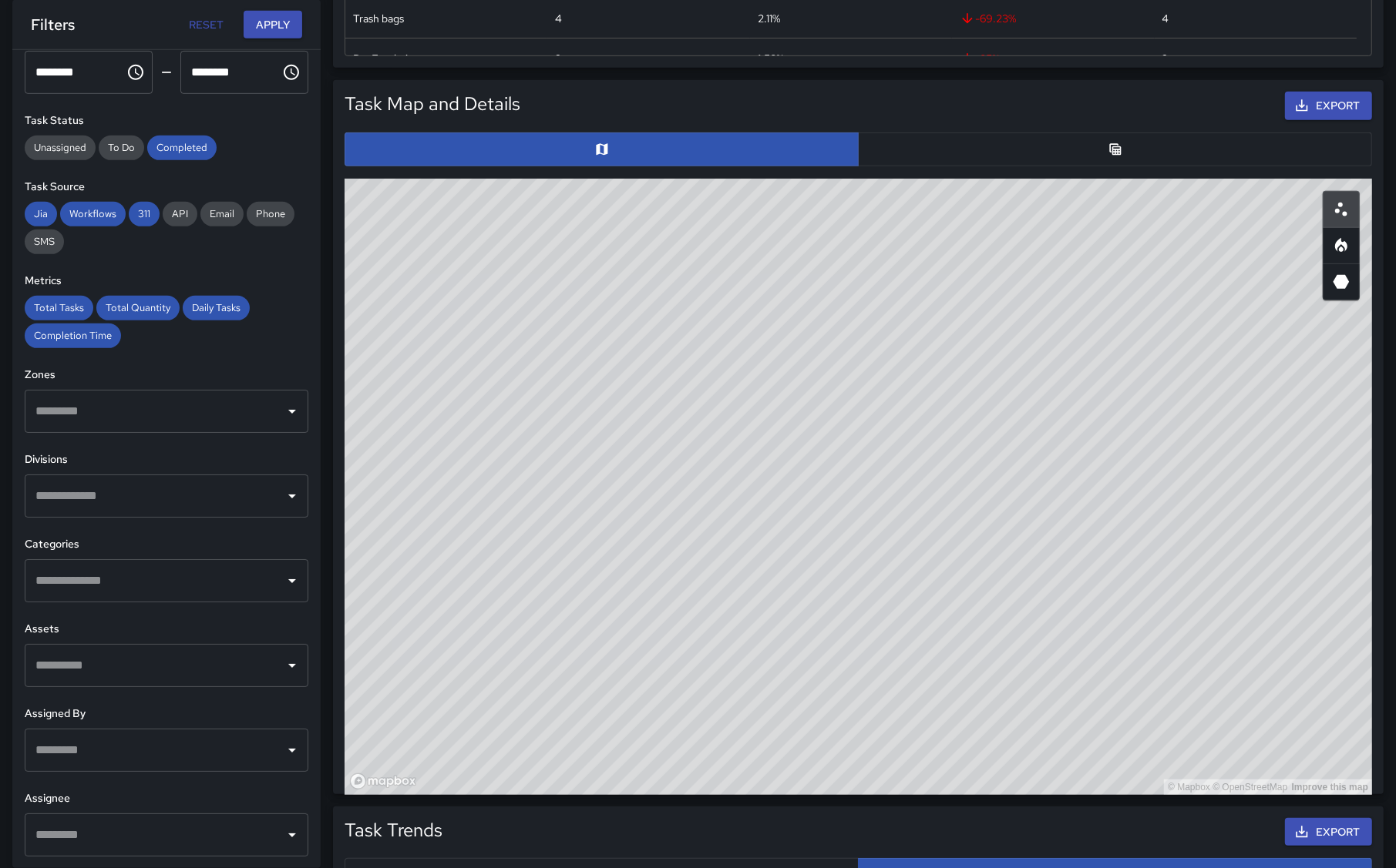
scroll to position [695, 0]
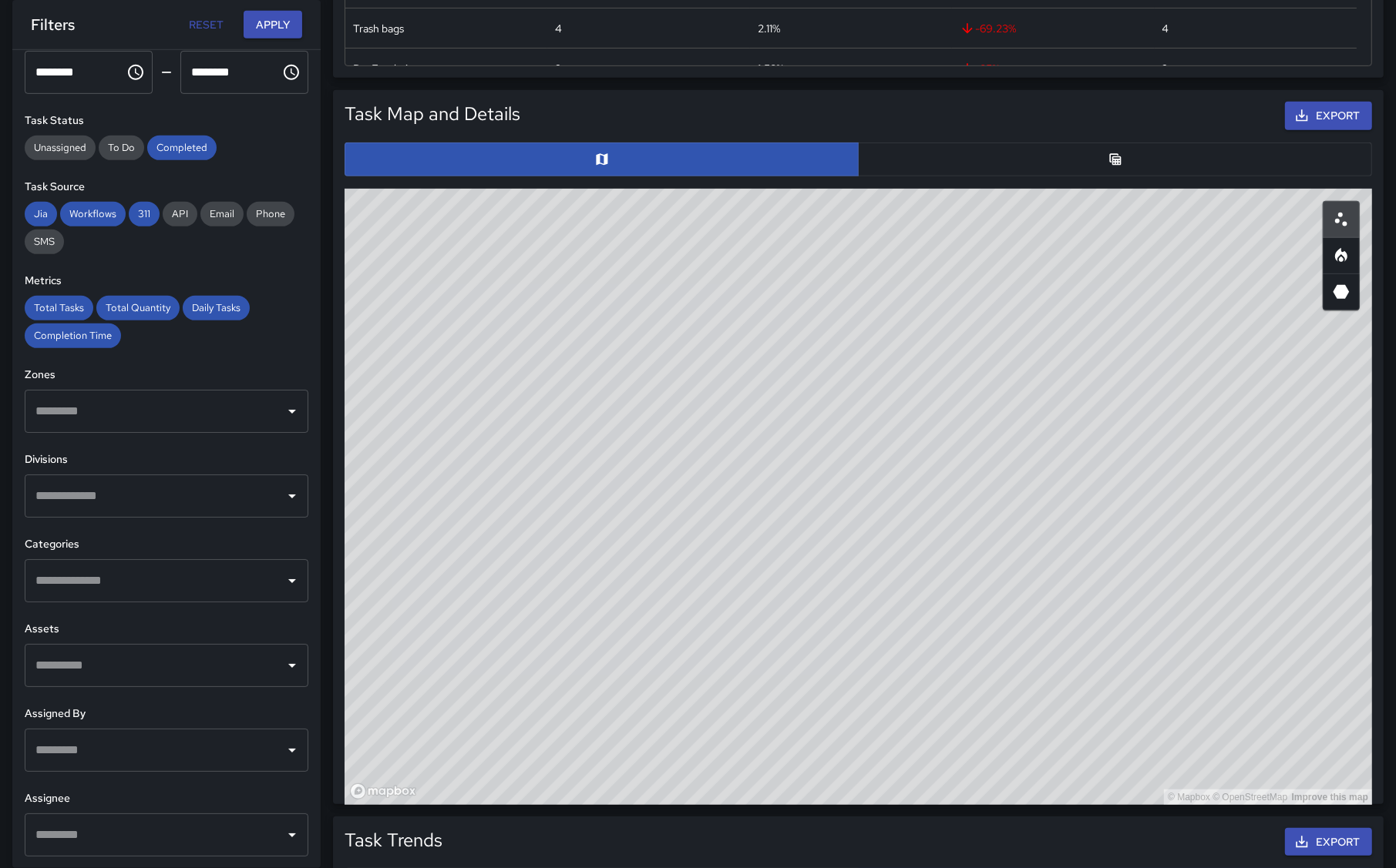
drag, startPoint x: 1102, startPoint y: 356, endPoint x: 1159, endPoint y: 449, distance: 109.1
click at [1159, 449] on div "© Mapbox © OpenStreetMap Improve this map" at bounding box center [858, 497] width 1028 height 616
drag, startPoint x: 1011, startPoint y: 476, endPoint x: 1113, endPoint y: 280, distance: 221.0
click at [1113, 280] on div "© Mapbox © OpenStreetMap Improve this map" at bounding box center [858, 497] width 1028 height 616
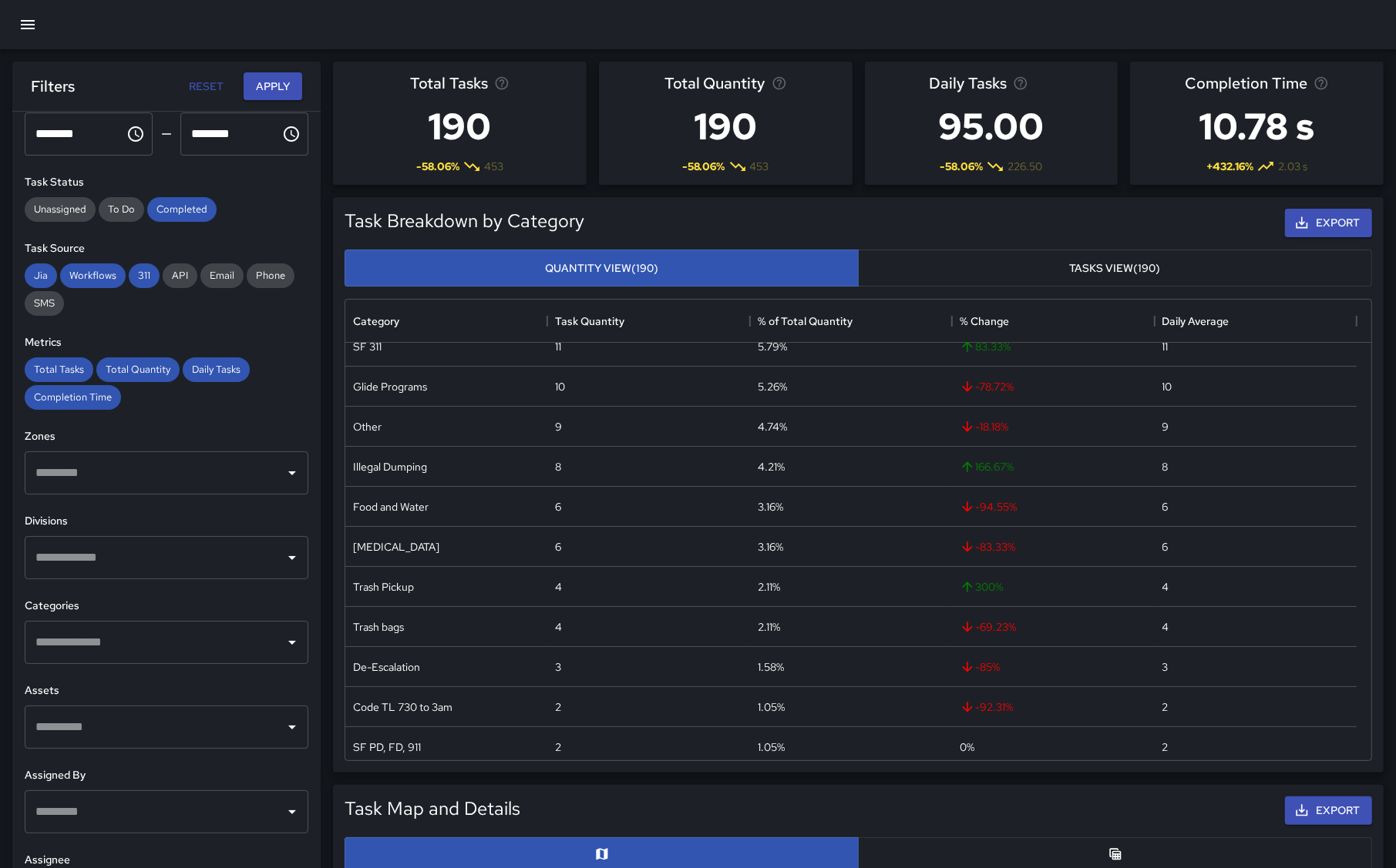
scroll to position [0, 0]
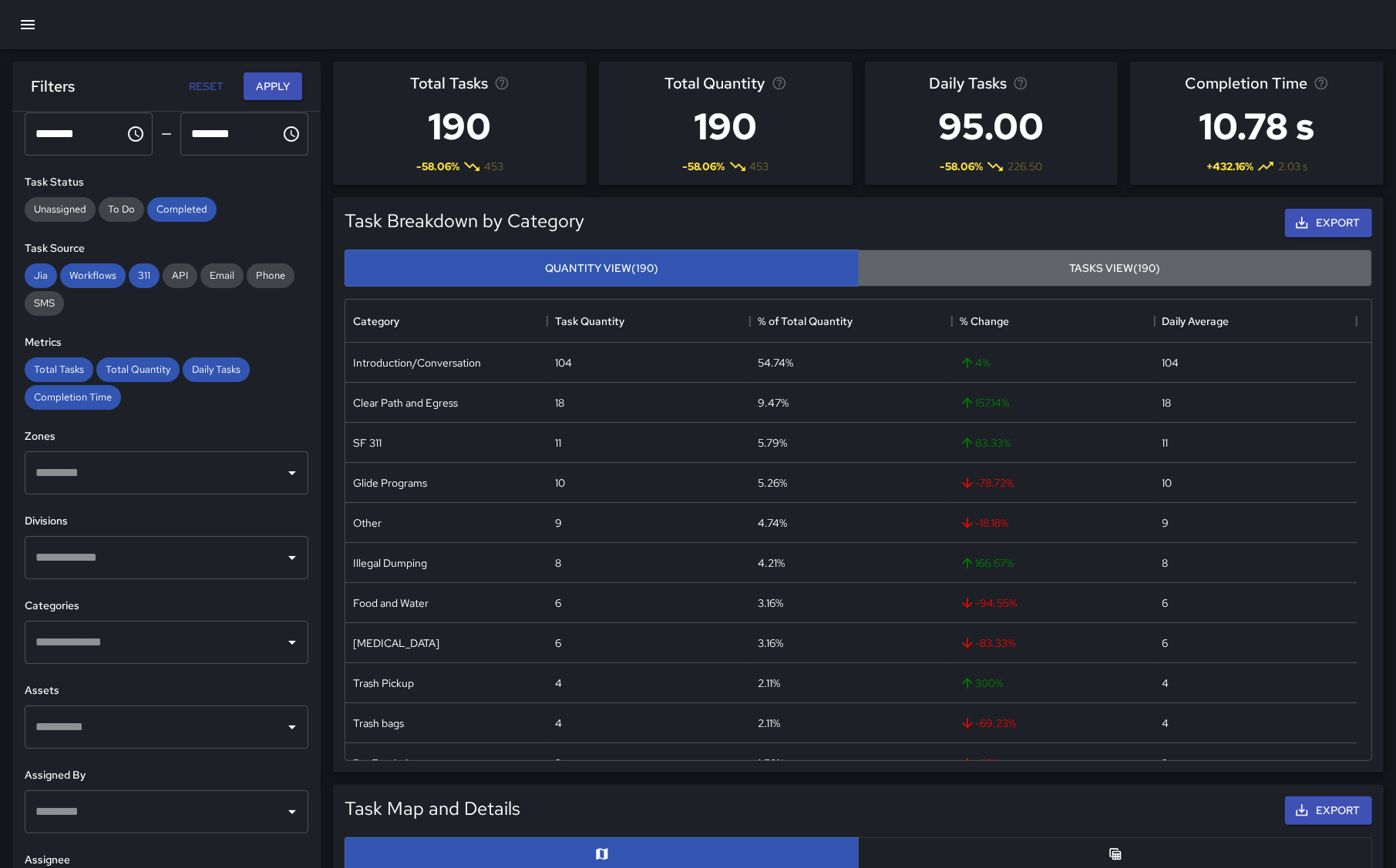
click at [1107, 272] on button "Tasks View (190)" at bounding box center [1115, 268] width 514 height 37
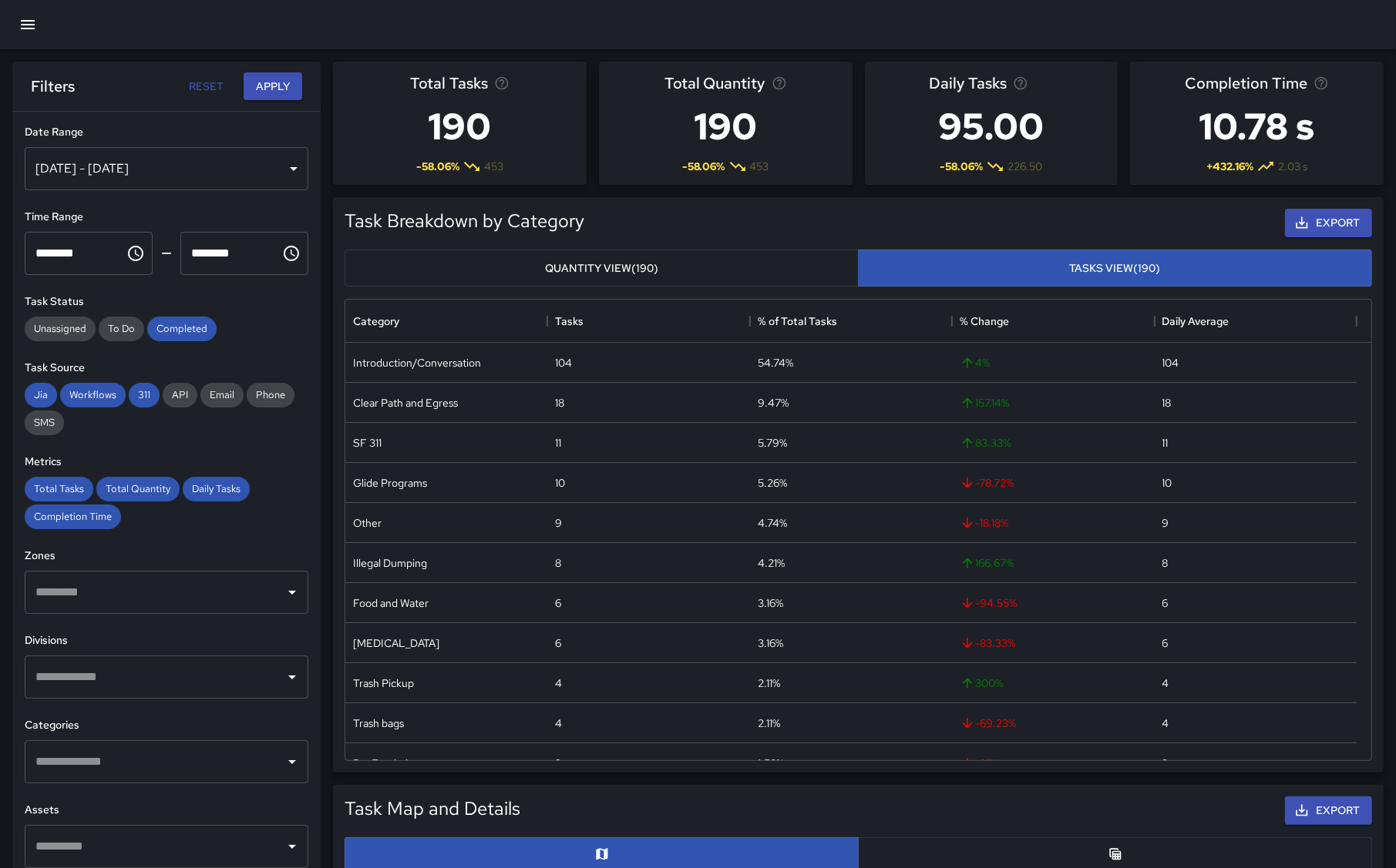
click at [202, 27] on div at bounding box center [698, 24] width 1396 height 50
click at [30, 24] on icon "button" at bounding box center [27, 24] width 18 height 18
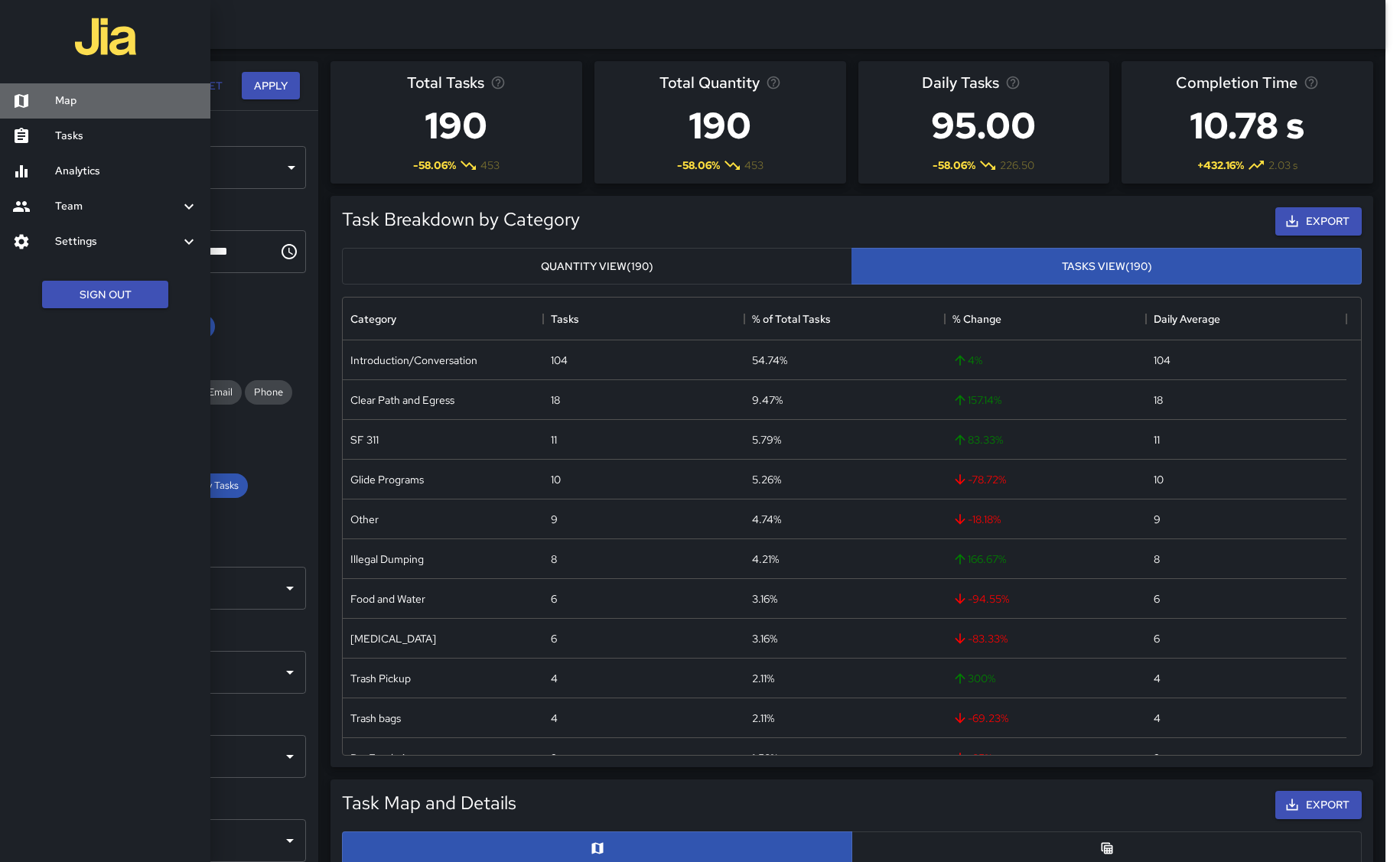
click at [65, 96] on h6 "Map" at bounding box center [126, 100] width 143 height 16
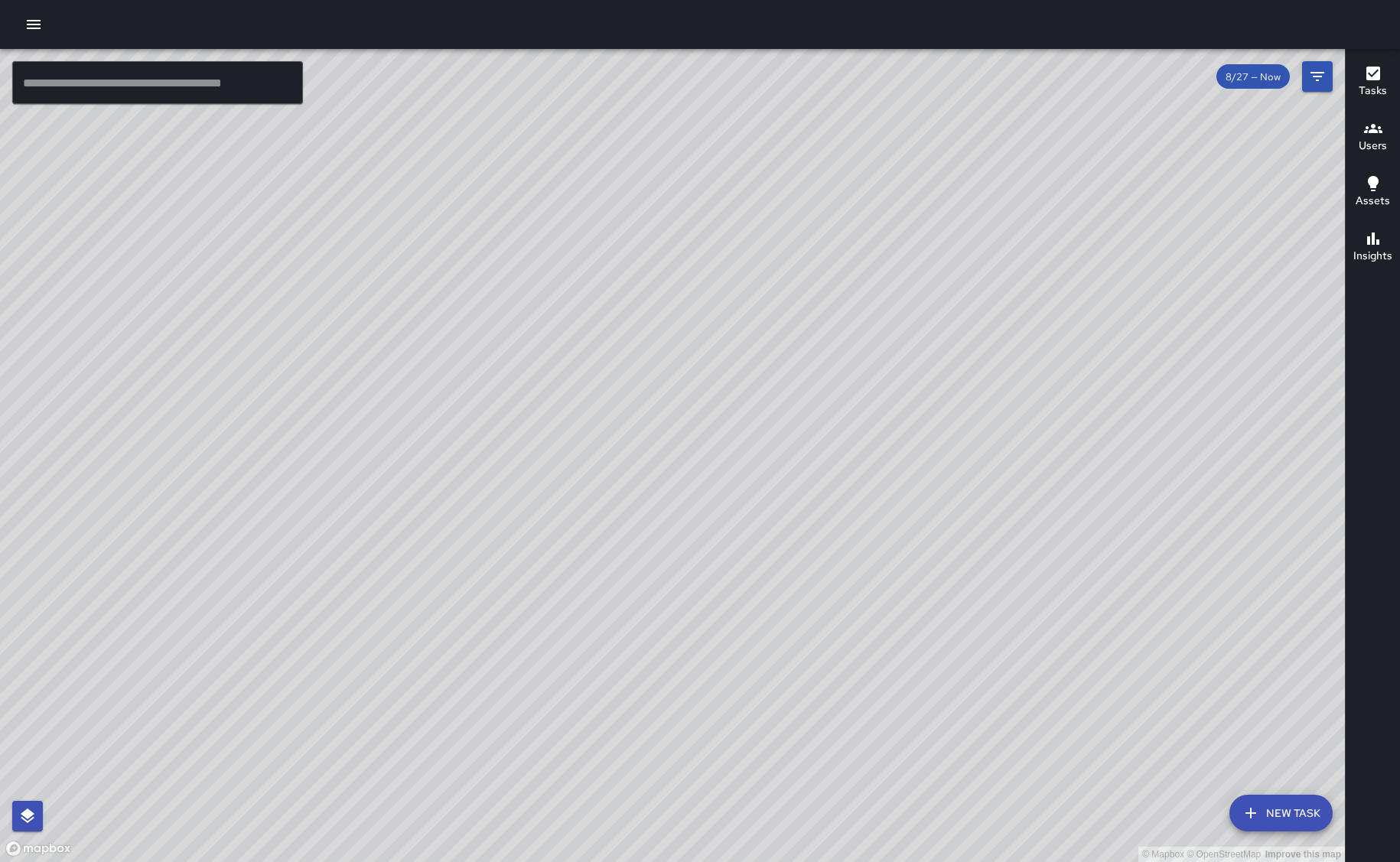
drag, startPoint x: 793, startPoint y: 415, endPoint x: 1025, endPoint y: 341, distance: 243.5
click at [1025, 341] on div "© Mapbox © OpenStreetMap Improve this map" at bounding box center [672, 456] width 1345 height 814
drag, startPoint x: 1019, startPoint y: 196, endPoint x: 1285, endPoint y: 499, distance: 403.2
click at [1285, 499] on div "© Mapbox © OpenStreetMap Improve this map" at bounding box center [672, 456] width 1345 height 814
click at [1374, 76] on icon "button" at bounding box center [1373, 74] width 14 height 14
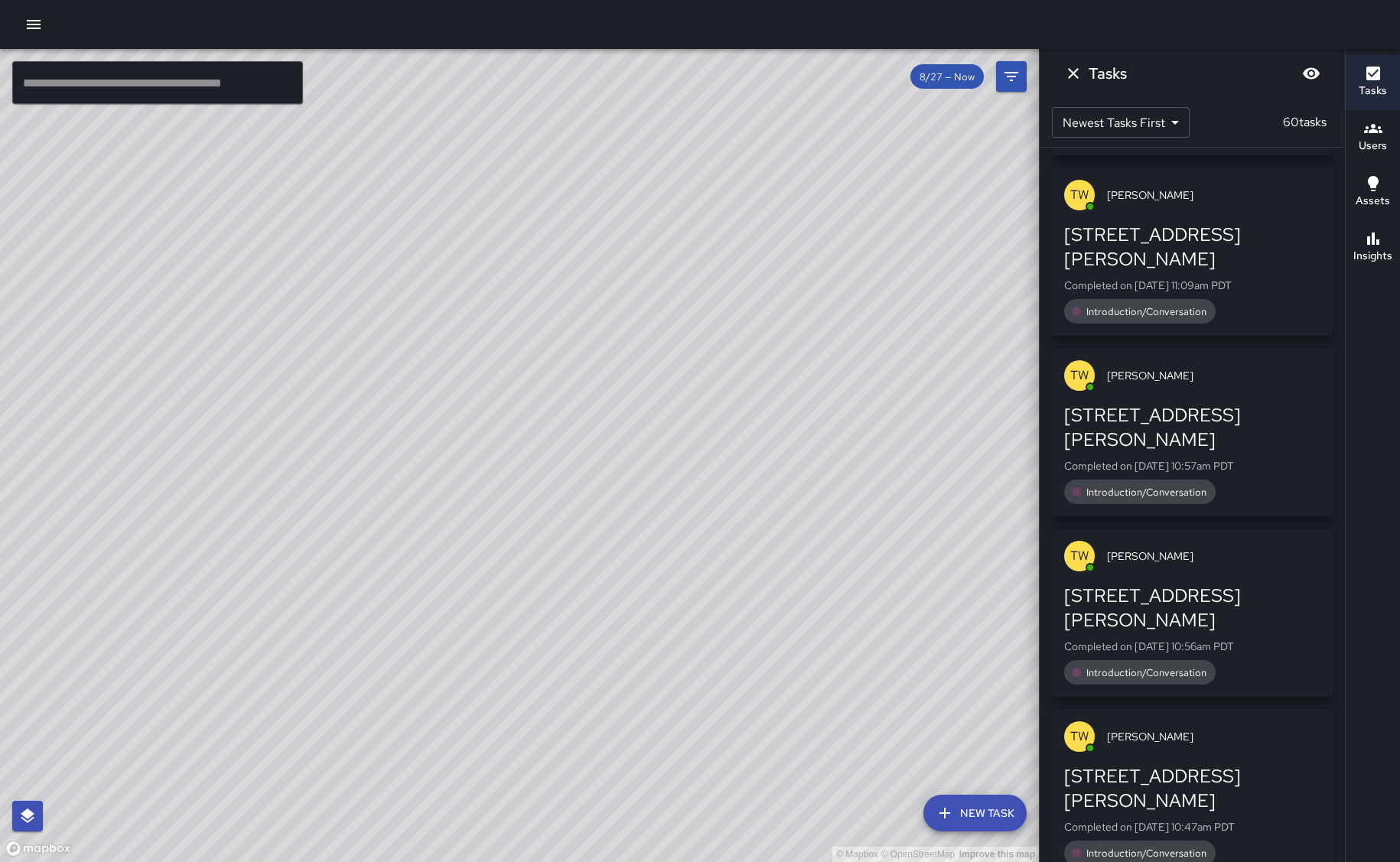
scroll to position [364, 0]
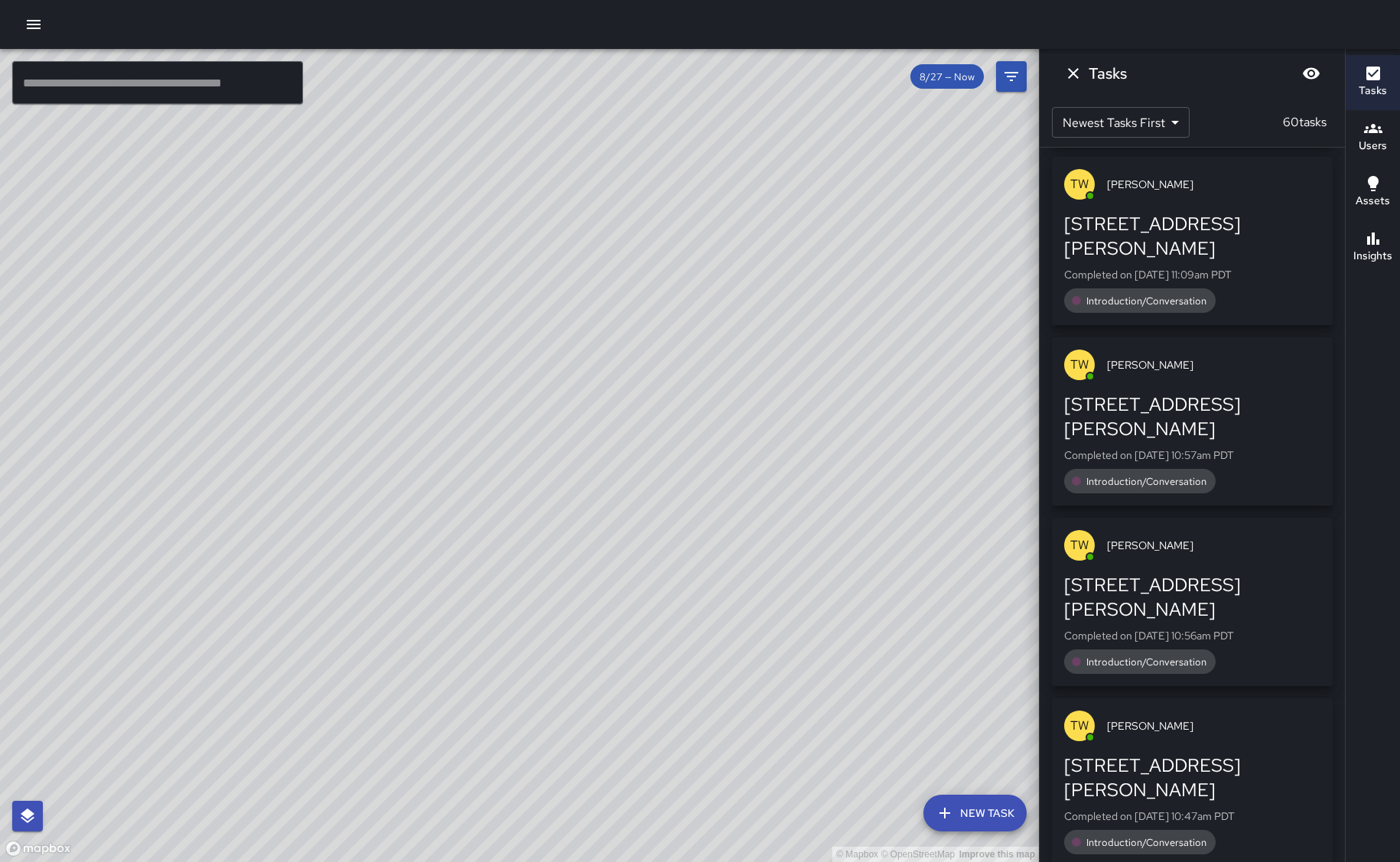
click at [1378, 124] on icon "button" at bounding box center [1372, 128] width 18 height 18
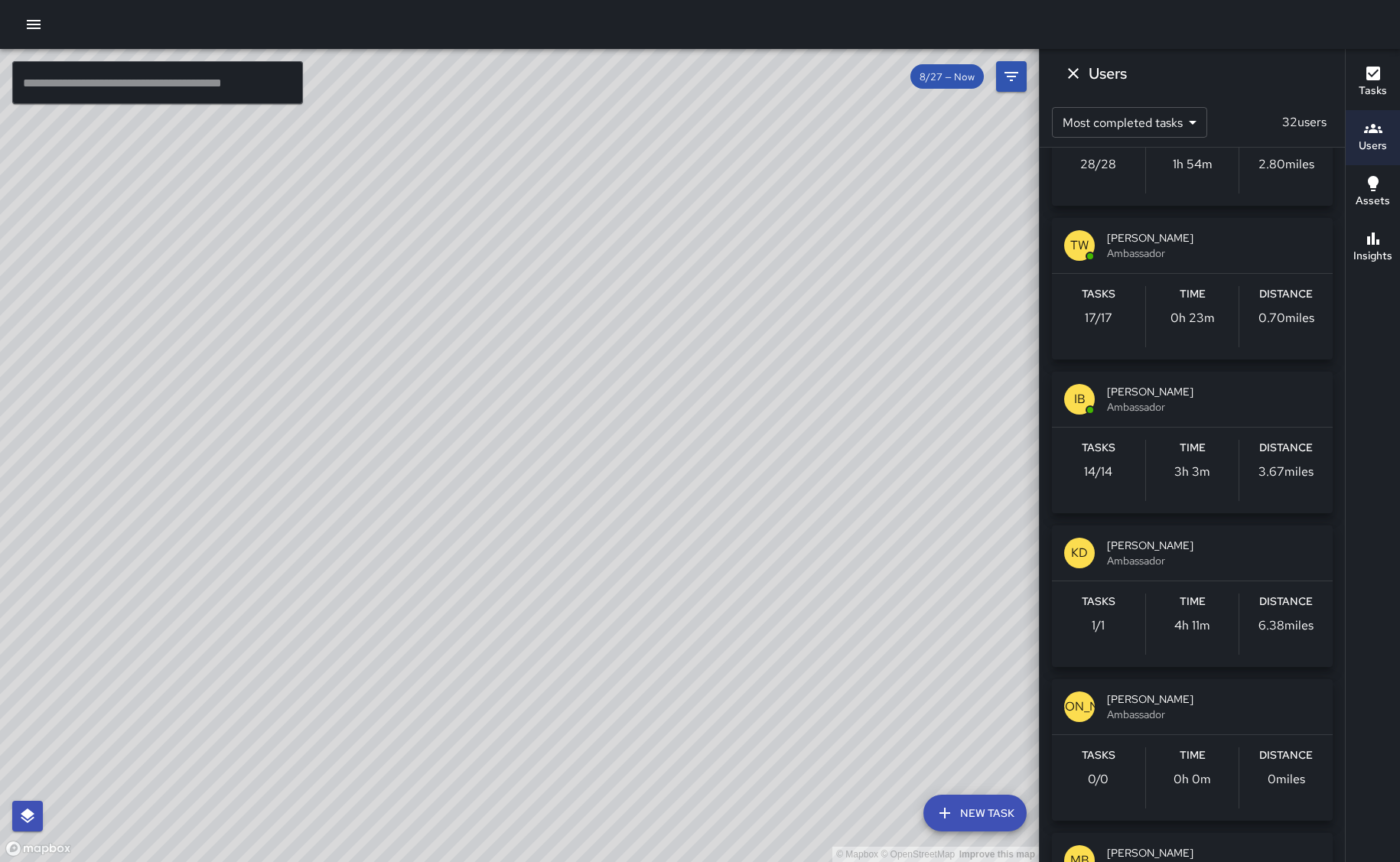
scroll to position [0, 0]
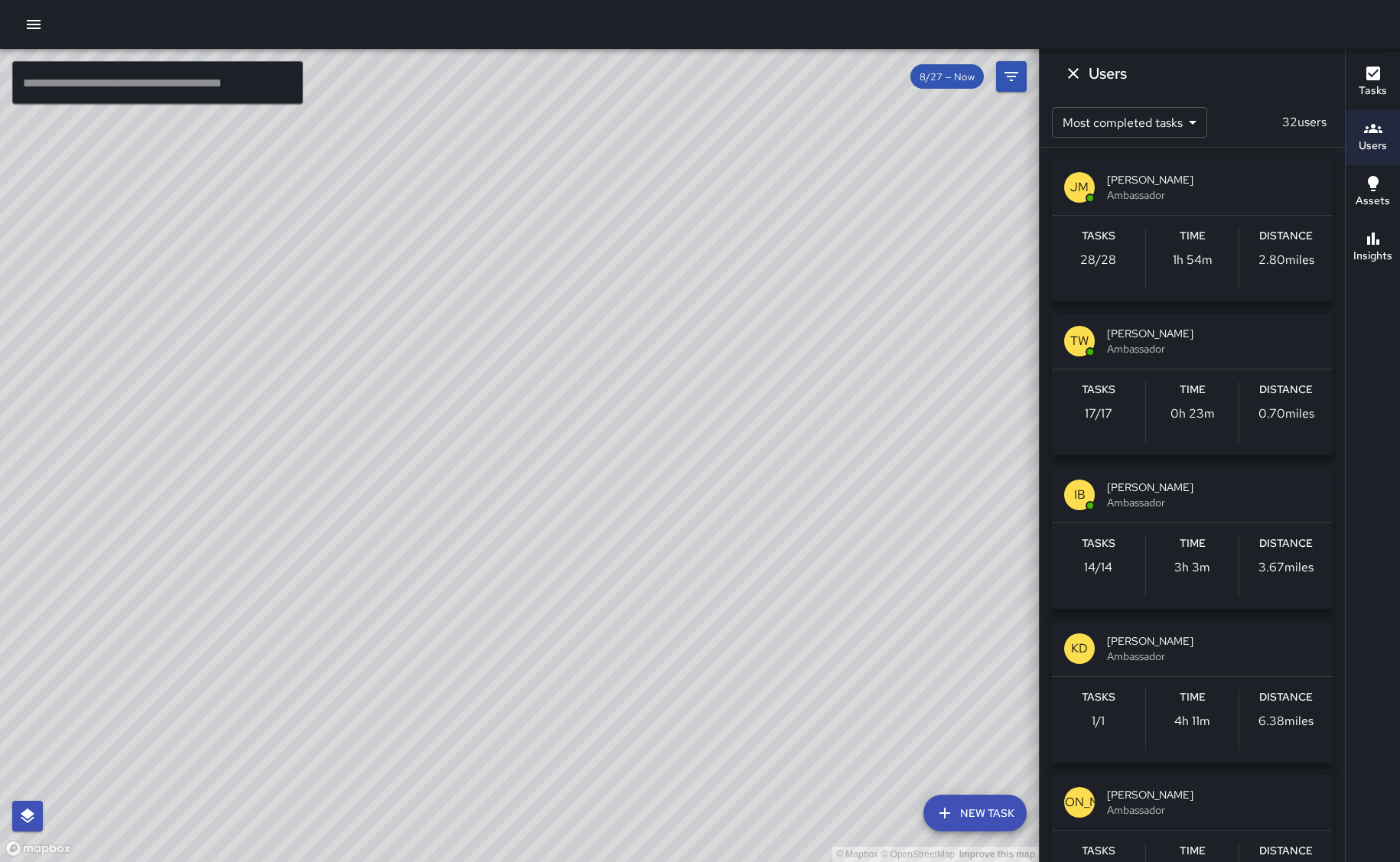
click at [618, 23] on div at bounding box center [700, 24] width 1400 height 49
